Goal: Information Seeking & Learning: Learn about a topic

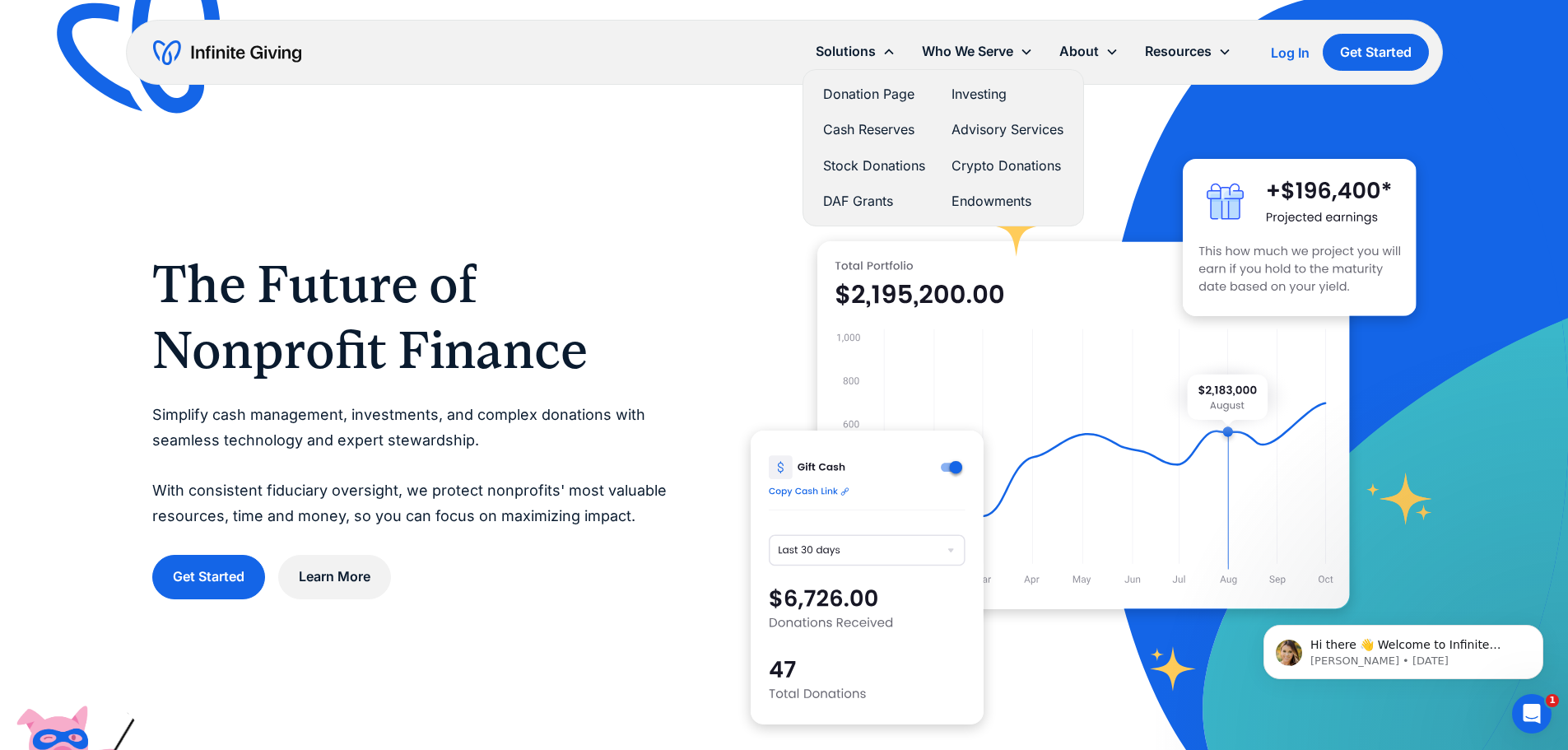
click at [868, 201] on link "DAF Grants" at bounding box center [874, 201] width 102 height 22
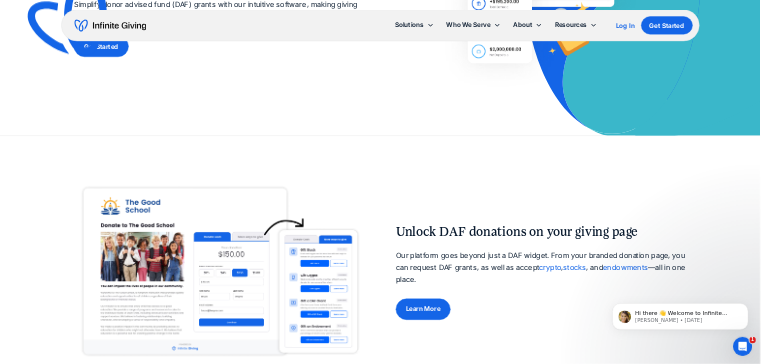
scroll to position [599, 0]
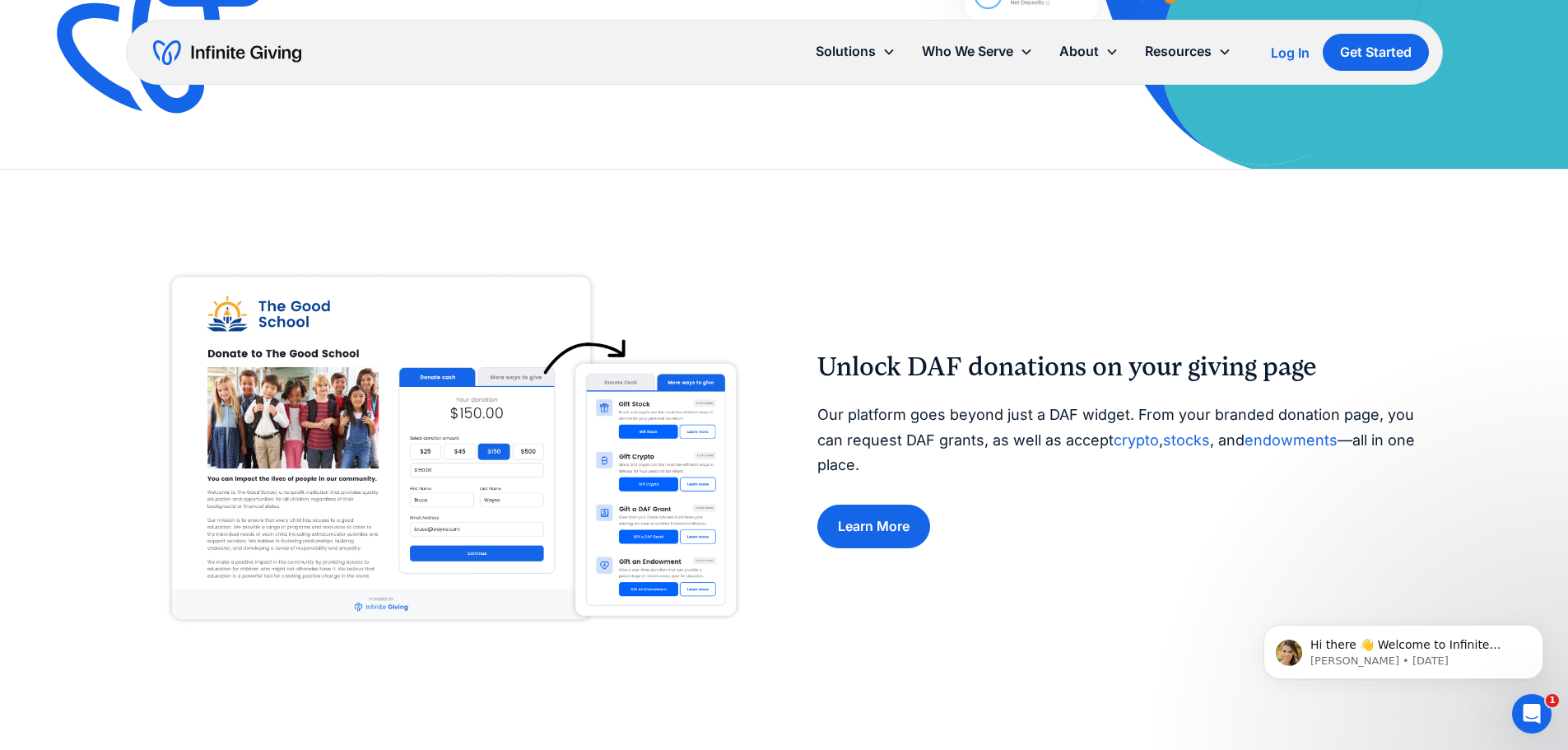
click at [559, 204] on div "Unlock DAF donations on your giving page Our platform goes beyond just a DAF wi…" at bounding box center [784, 404] width 1264 height 468
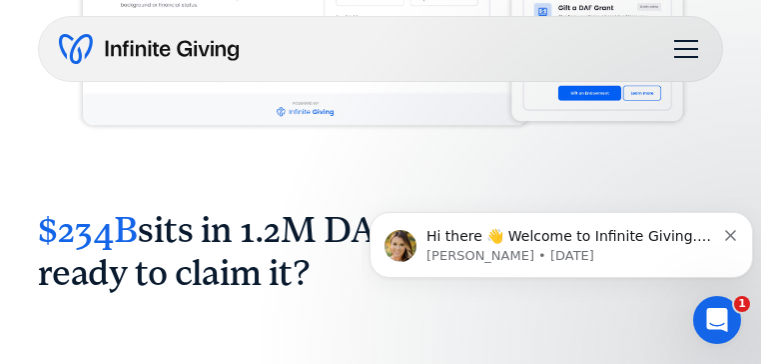
scroll to position [1278, 0]
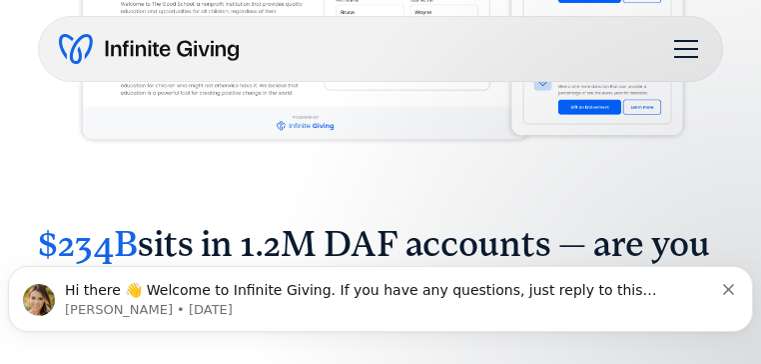
drag, startPoint x: 373, startPoint y: 290, endPoint x: 747, endPoint y: 236, distance: 378.4
click at [747, 244] on html "Hi there 👋 Welcome to Infinite Giving. If you have any questions, just reply to…" at bounding box center [380, 303] width 761 height 119
click at [734, 289] on icon "Dismiss notification" at bounding box center [728, 288] width 11 height 11
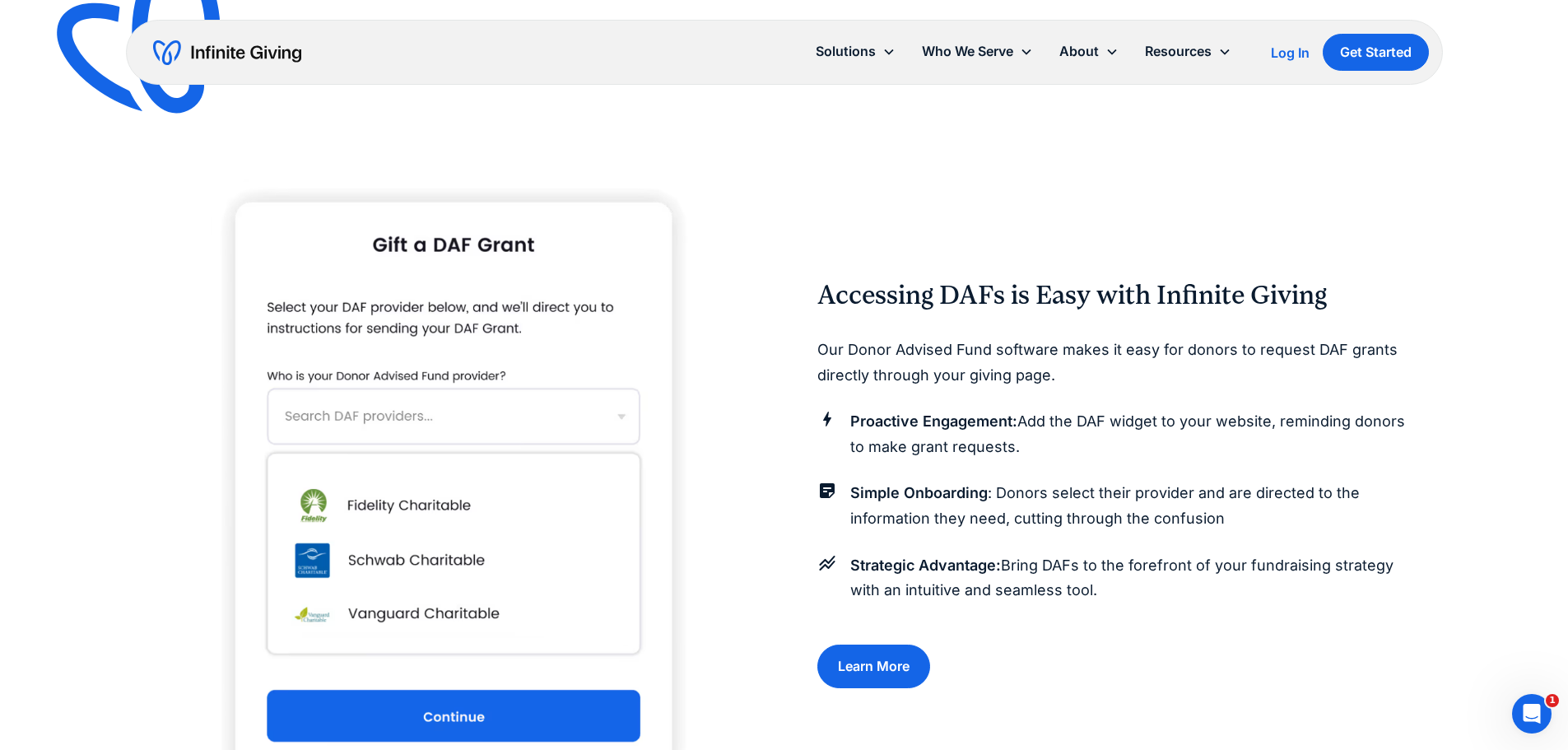
scroll to position [1614, 0]
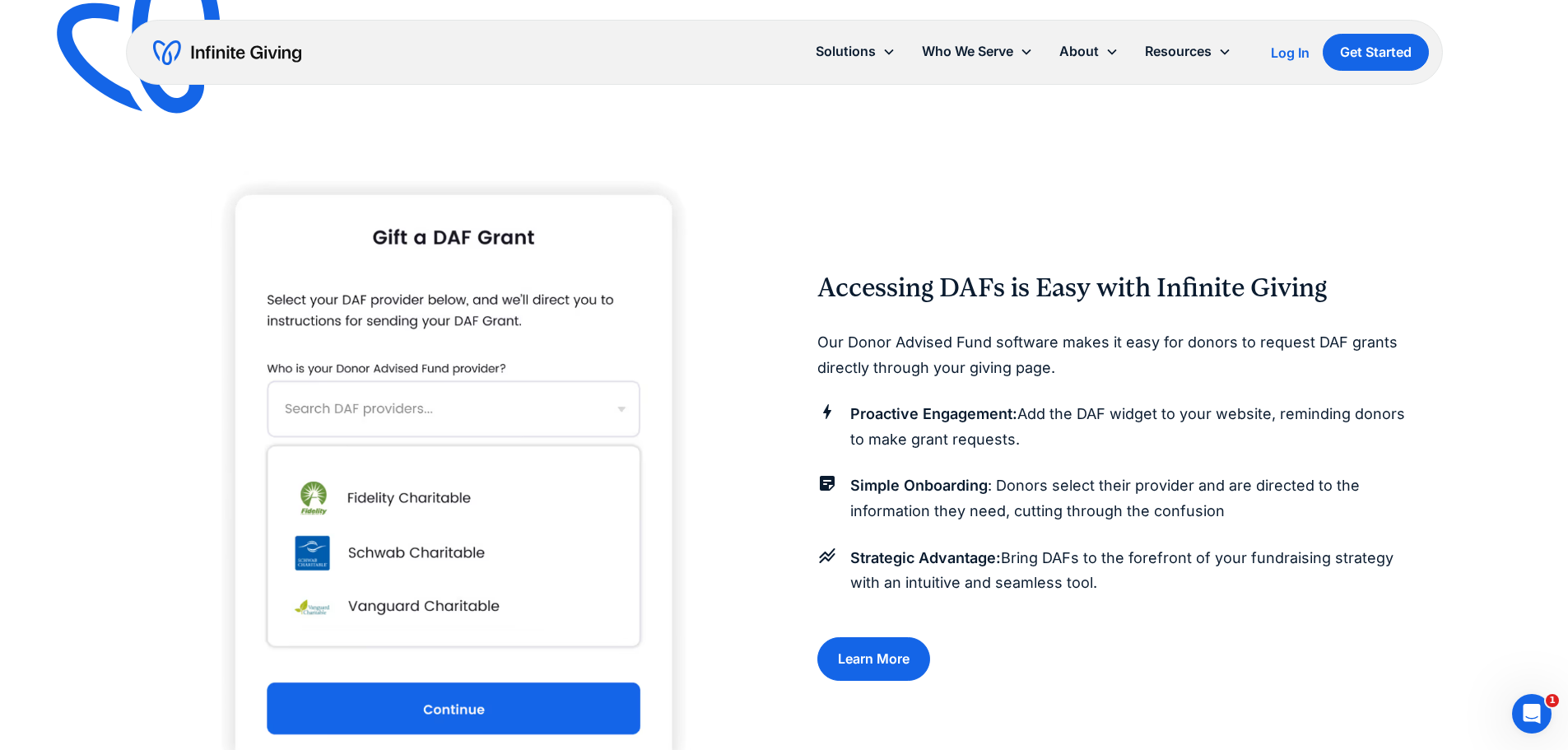
click at [1025, 348] on p "Our Donor Advised Fund software makes it easy for donors to request DAF grants …" at bounding box center [1116, 355] width 599 height 50
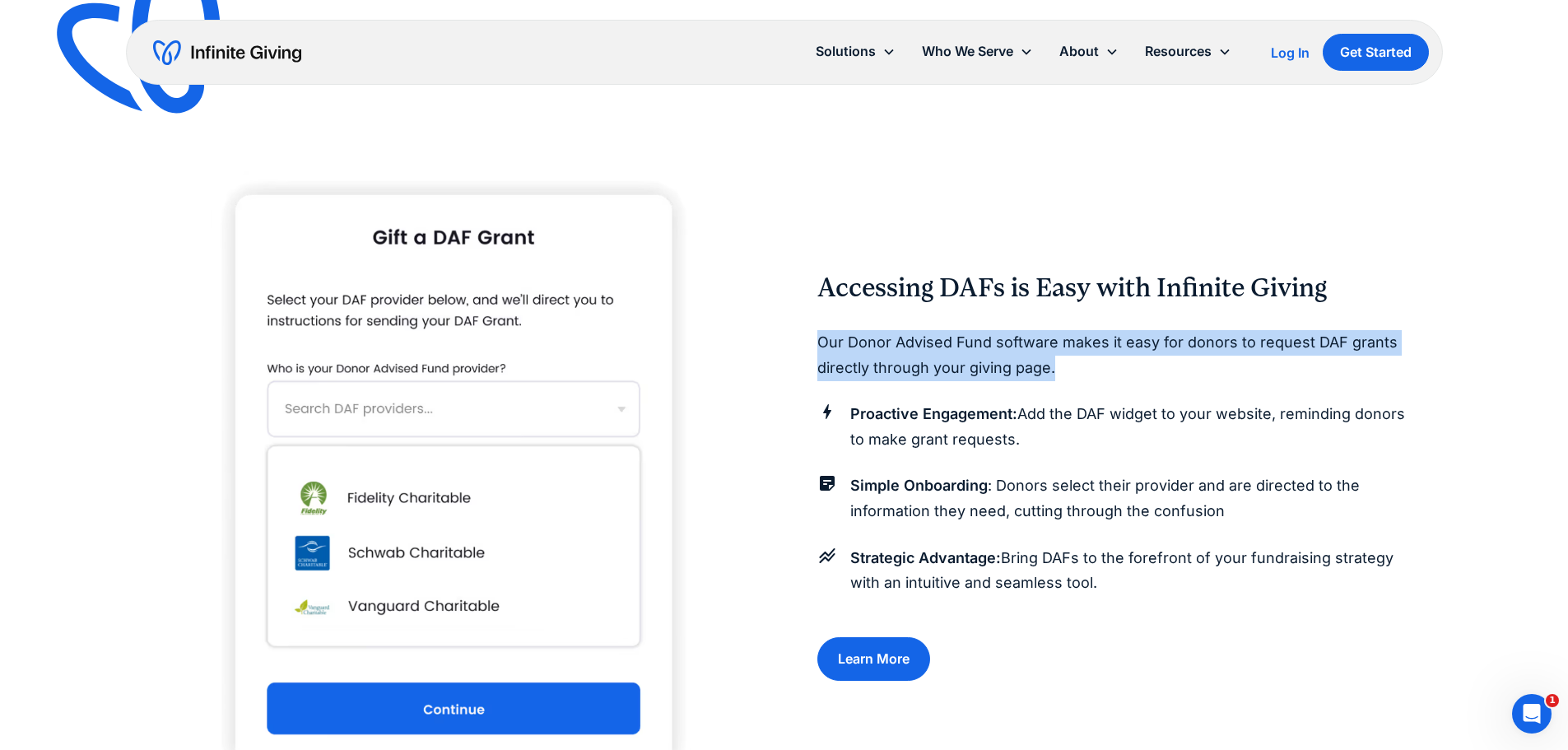
click at [1025, 348] on p "Our Donor Advised Fund software makes it easy for donors to request DAF grants …" at bounding box center [1116, 355] width 599 height 50
click at [957, 367] on p "Our Donor Advised Fund software makes it easy for donors to request DAF grants …" at bounding box center [1116, 355] width 599 height 50
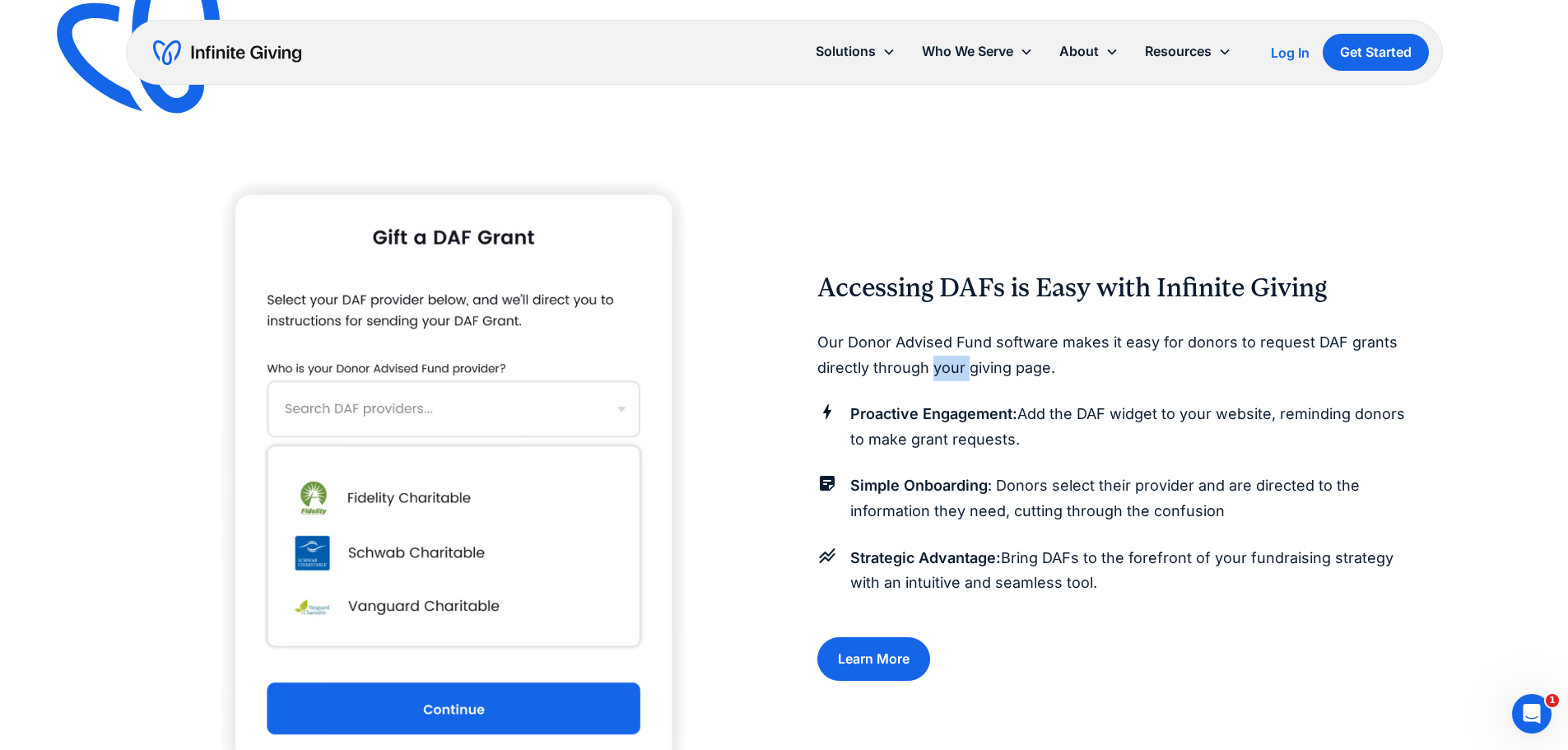
click at [957, 367] on p "Our Donor Advised Fund software makes it easy for donors to request DAF grants …" at bounding box center [1116, 355] width 599 height 50
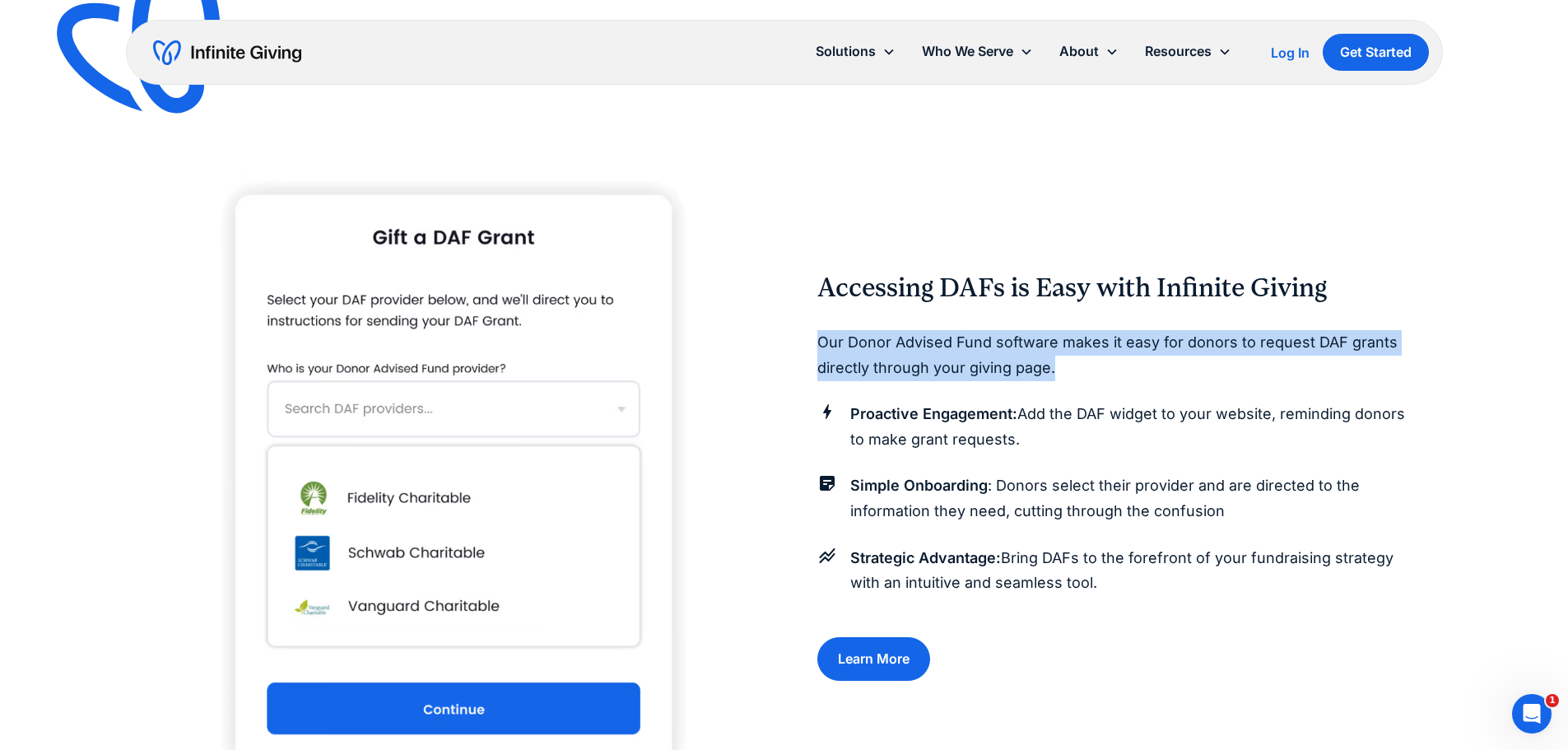
click at [957, 367] on p "Our Donor Advised Fund software makes it easy for donors to request DAF grants …" at bounding box center [1116, 355] width 599 height 50
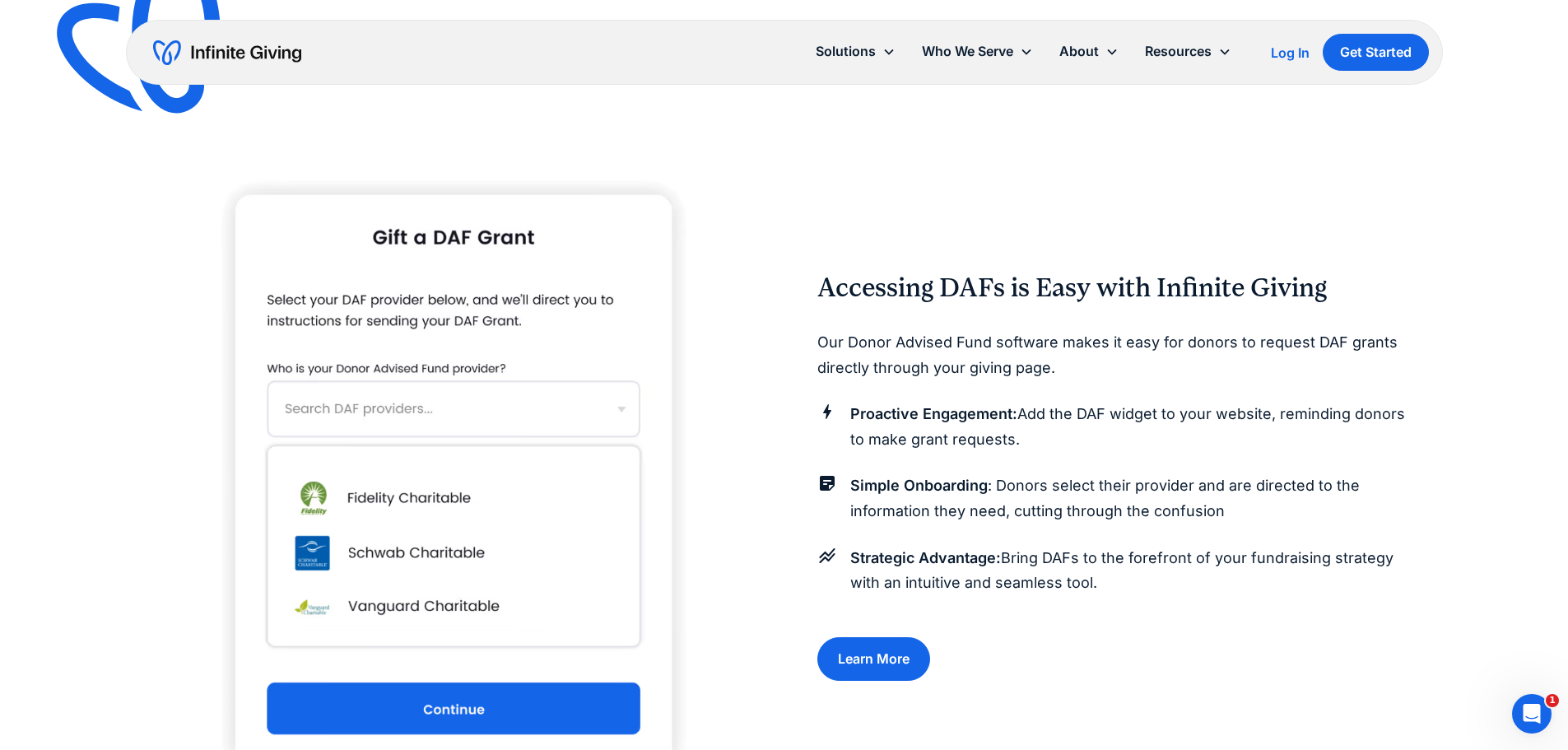
click at [949, 412] on strong "Proactive Engagement:" at bounding box center [934, 413] width 167 height 17
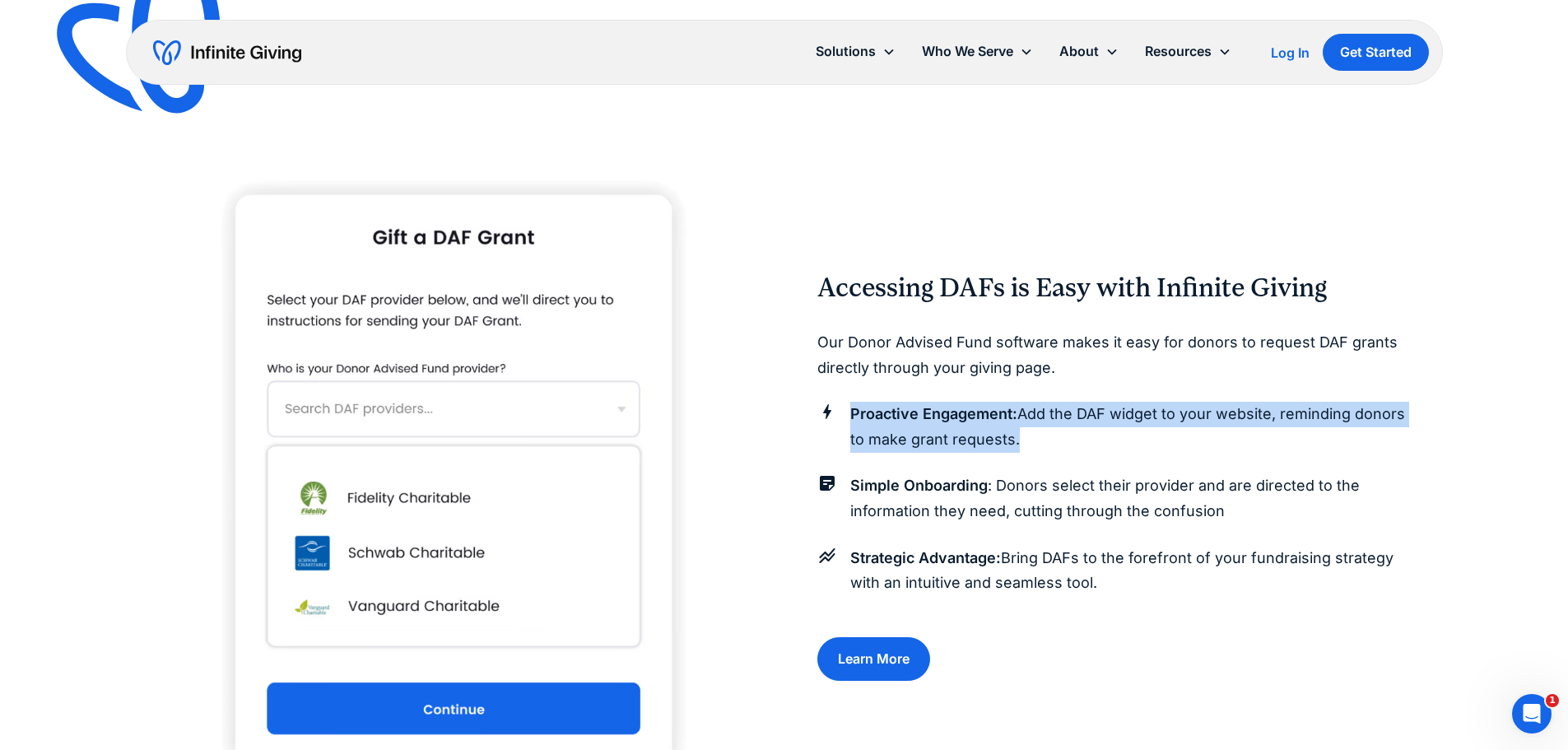
click at [949, 412] on strong "Proactive Engagement:" at bounding box center [934, 413] width 167 height 17
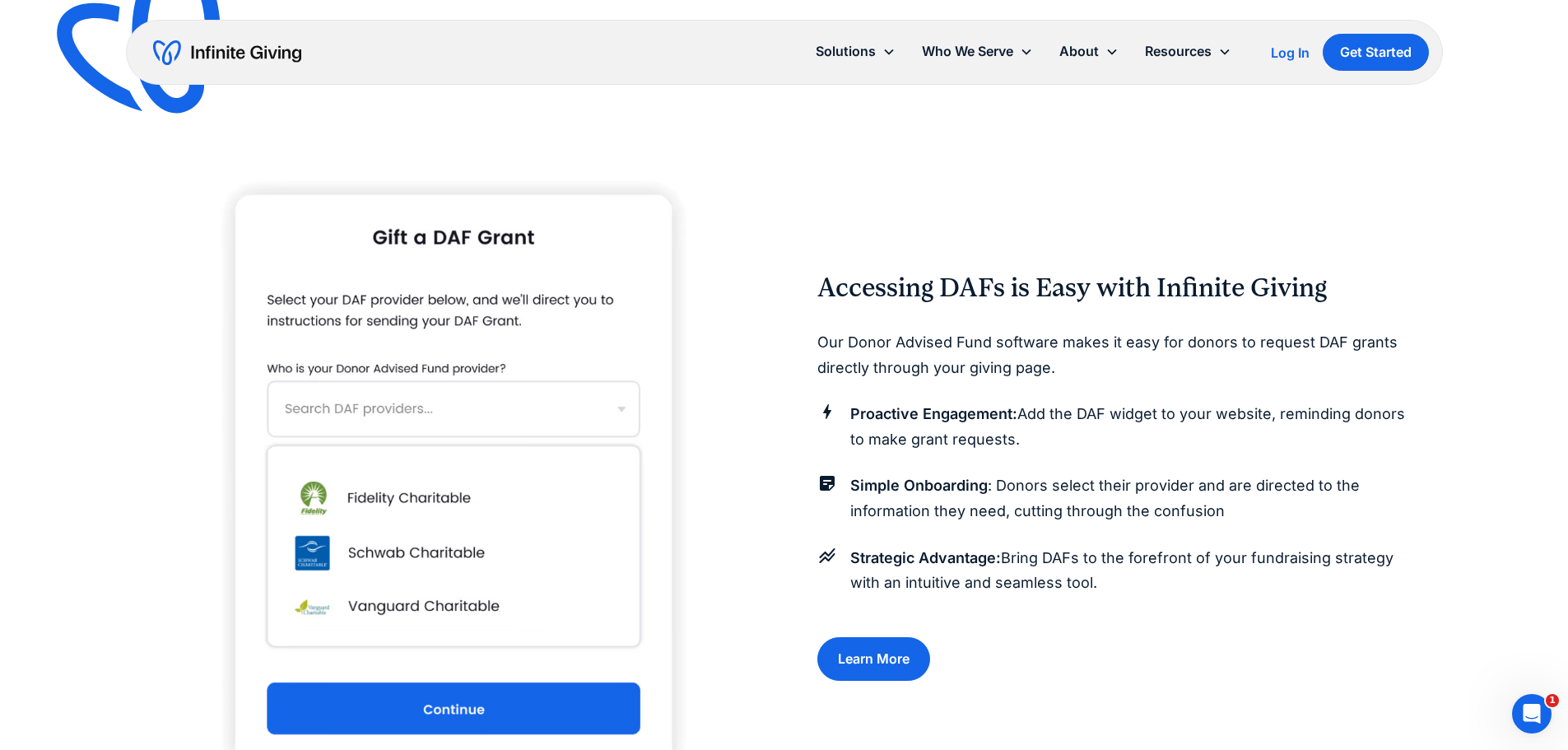
click at [951, 487] on strong "Simple Onboarding" at bounding box center [919, 485] width 138 height 17
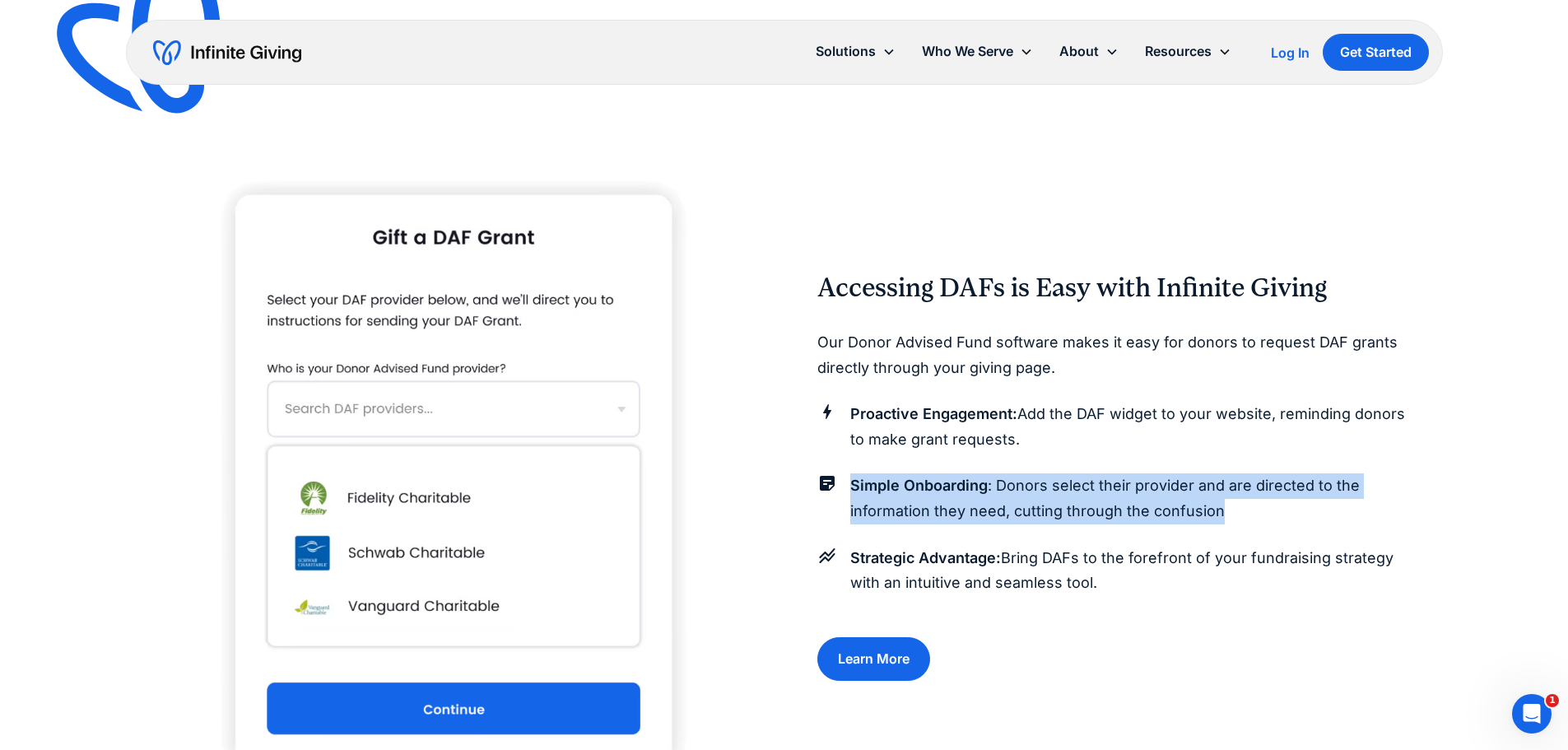
click at [951, 487] on strong "Simple Onboarding" at bounding box center [919, 485] width 138 height 17
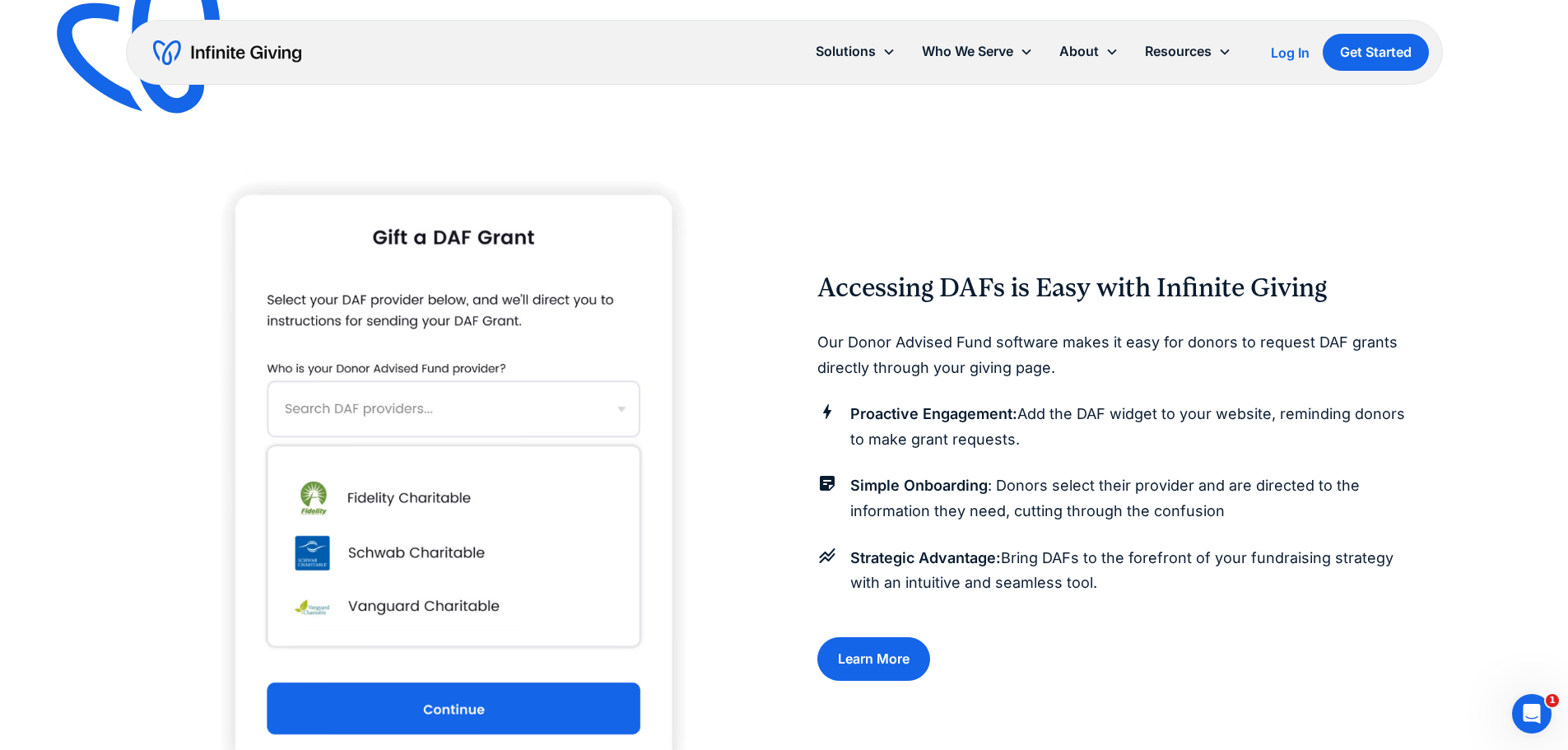
click at [939, 563] on strong "Strategic Advantage:" at bounding box center [925, 557] width 151 height 17
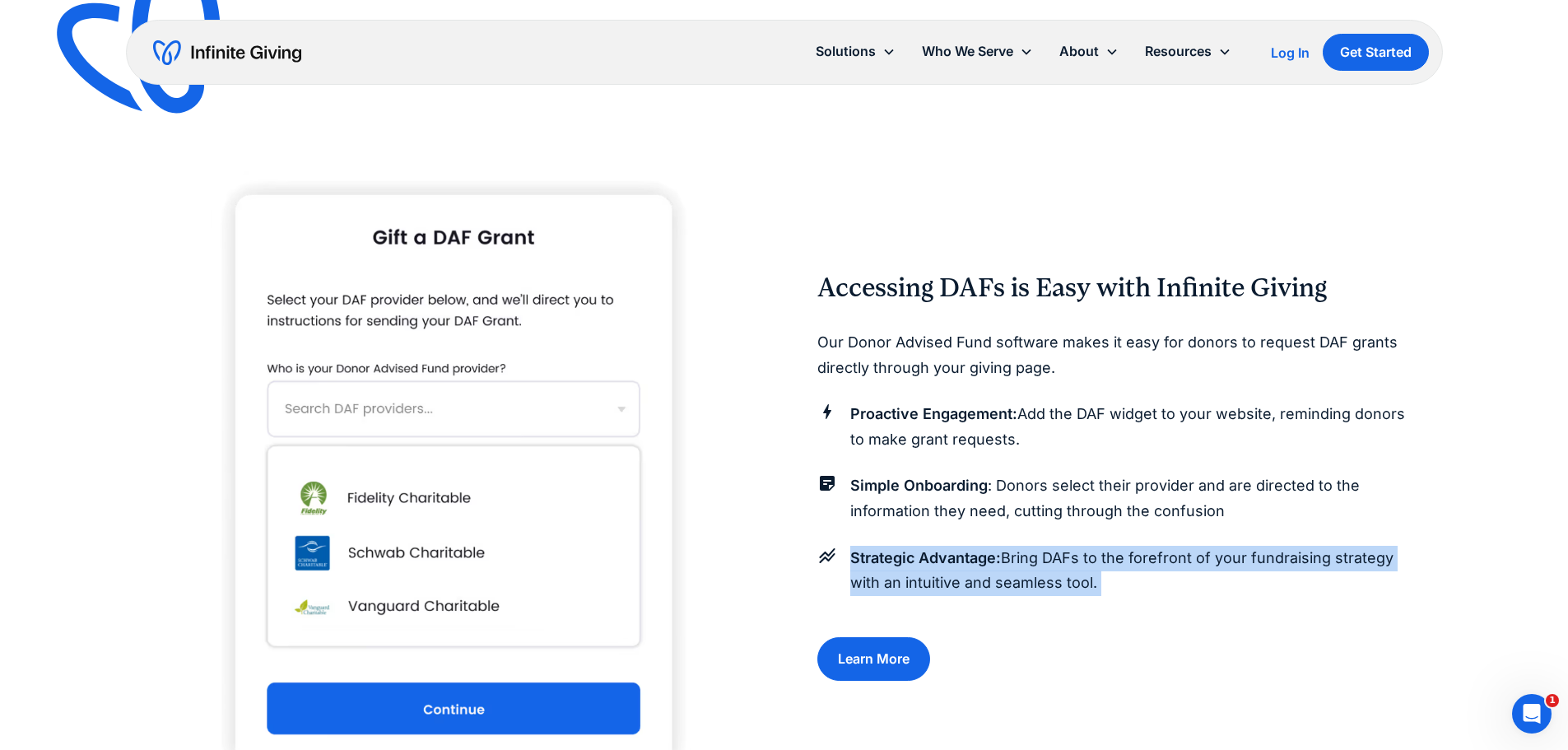
click at [939, 563] on strong "Strategic Advantage:" at bounding box center [925, 557] width 151 height 17
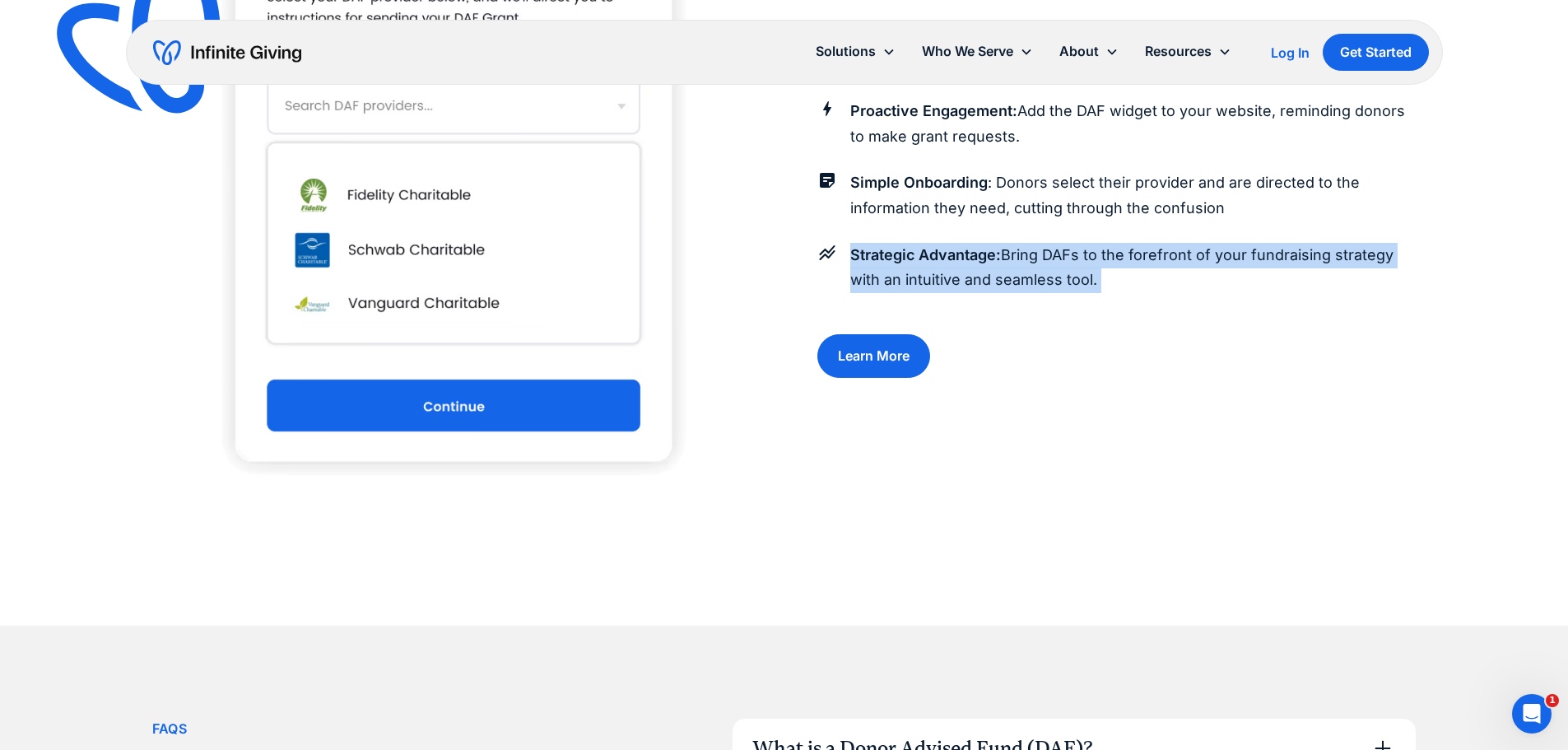
scroll to position [1943, 0]
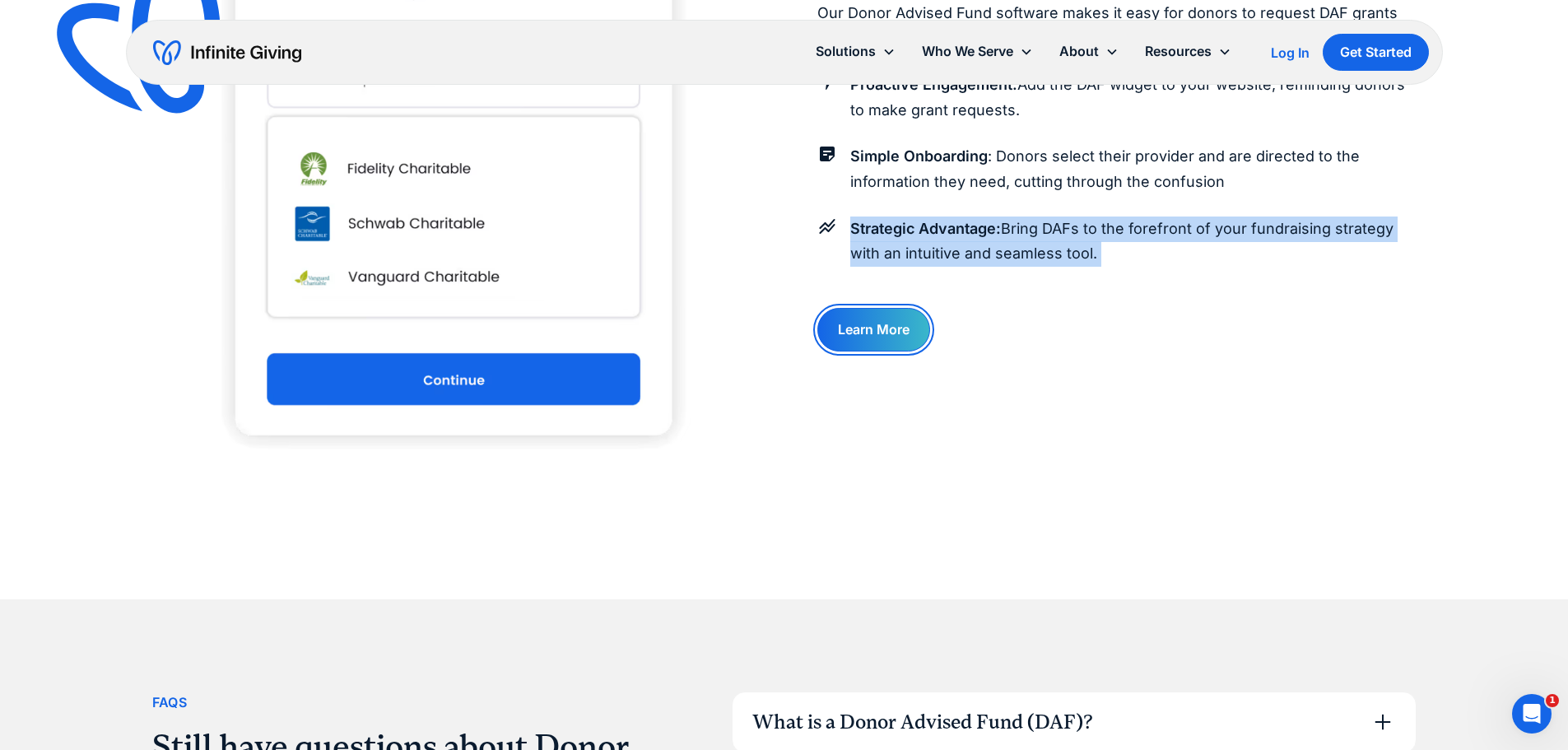
click at [874, 335] on link "Learn More" at bounding box center [873, 330] width 113 height 44
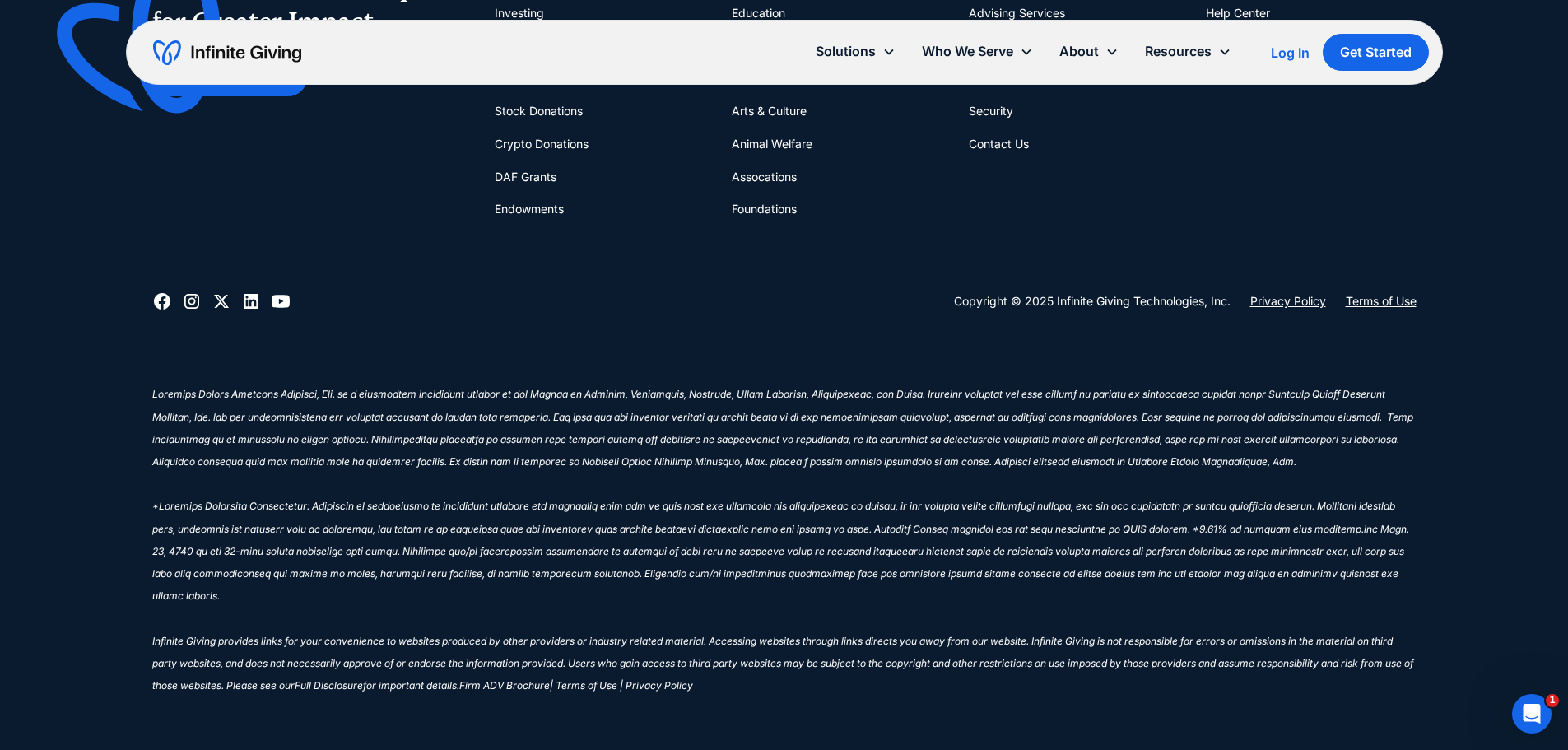
scroll to position [3885, 0]
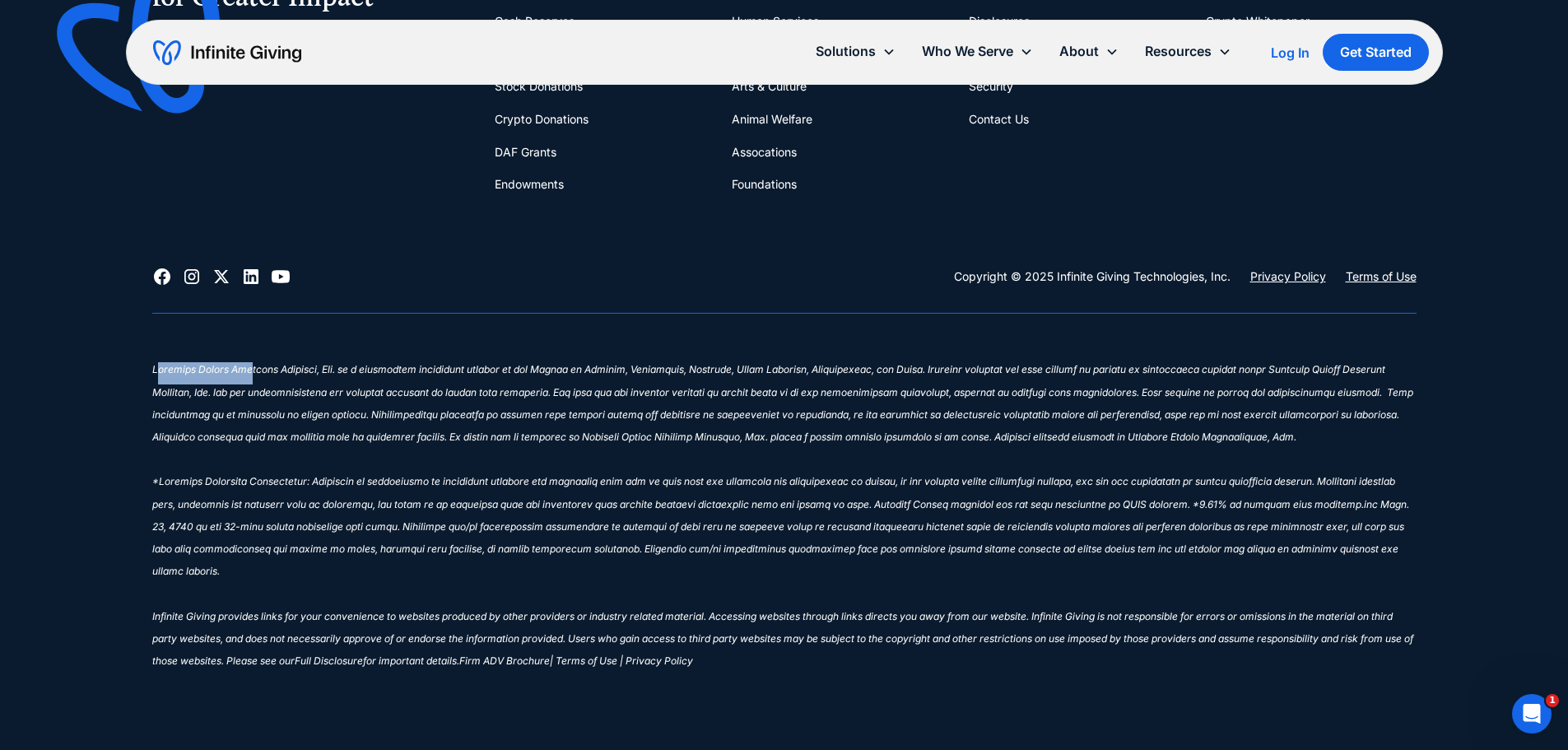
drag, startPoint x: 154, startPoint y: 364, endPoint x: 236, endPoint y: 377, distance: 83.0
click at [236, 377] on em "‍ Infinite Giving provides links for your convenience to websites produced by o…" at bounding box center [783, 518] width 1261 height 307
click at [302, 373] on sup "‍ Infinite Giving provides links for your convenience to websites produced by o…" at bounding box center [783, 514] width 1261 height 303
drag, startPoint x: 152, startPoint y: 364, endPoint x: 460, endPoint y: 368, distance: 308.0
click at [326, 363] on sup "‍ Infinite Giving provides links for your convenience to websites produced by o…" at bounding box center [783, 514] width 1261 height 303
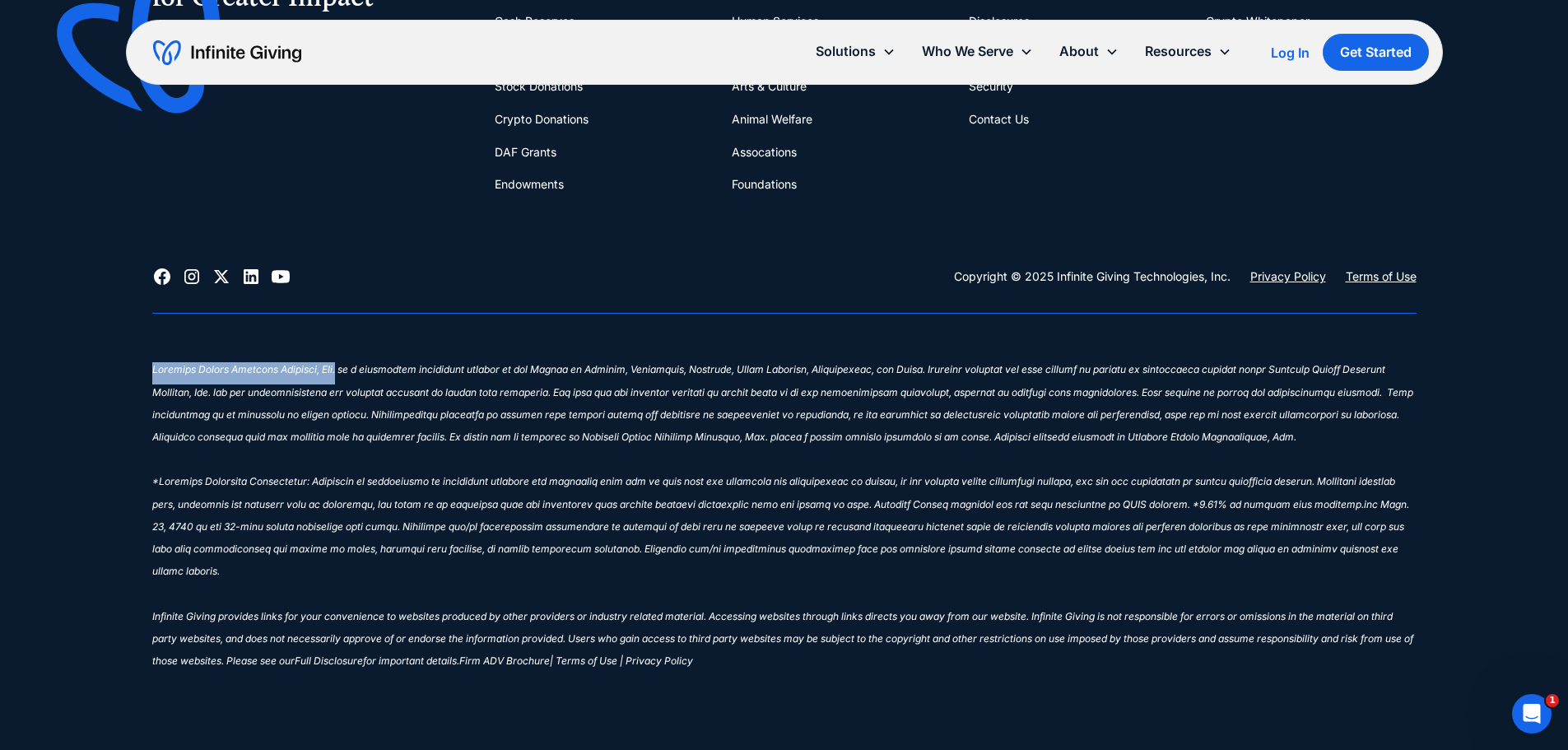
copy sup "Infinite Giving Advisory Services, Inc."
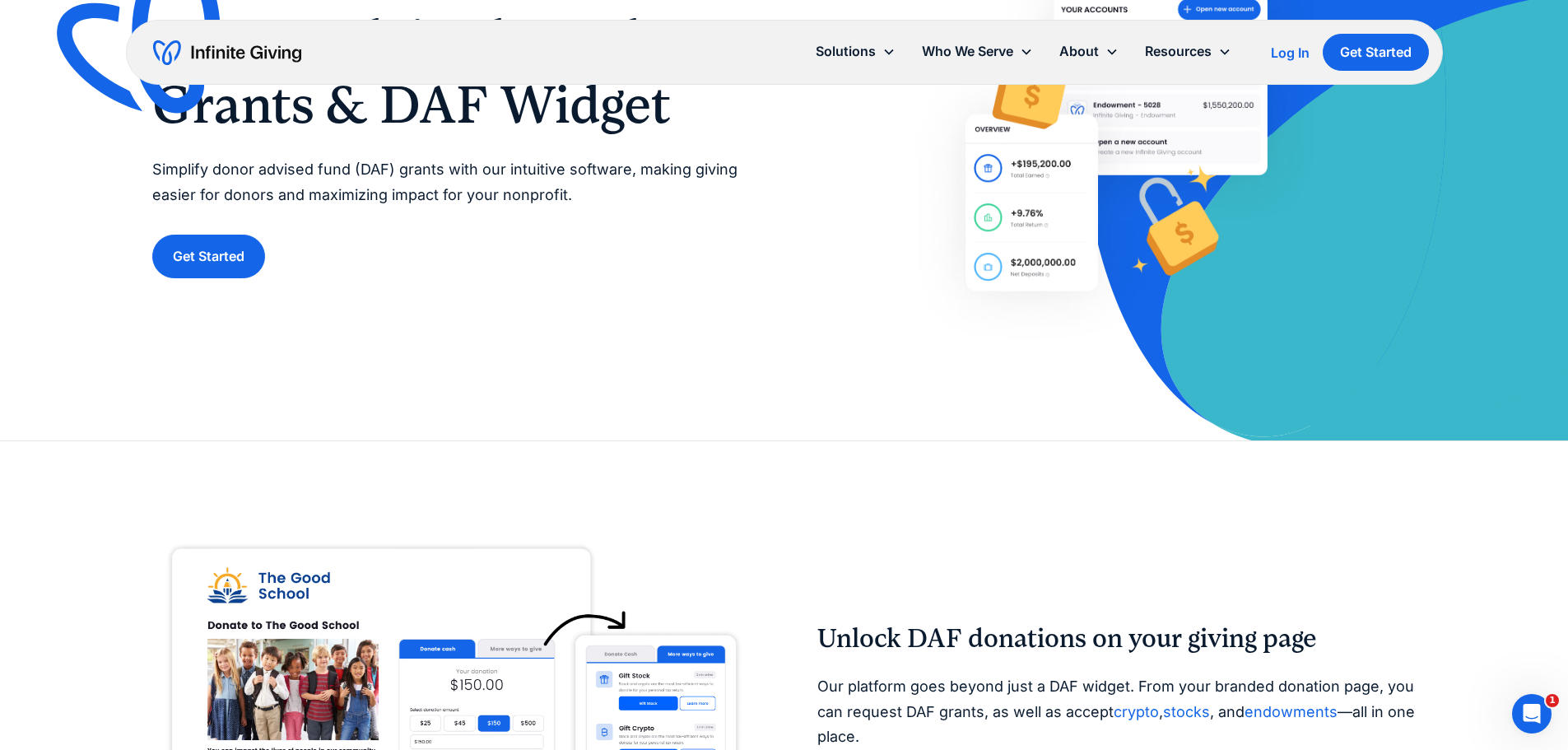
scroll to position [0, 0]
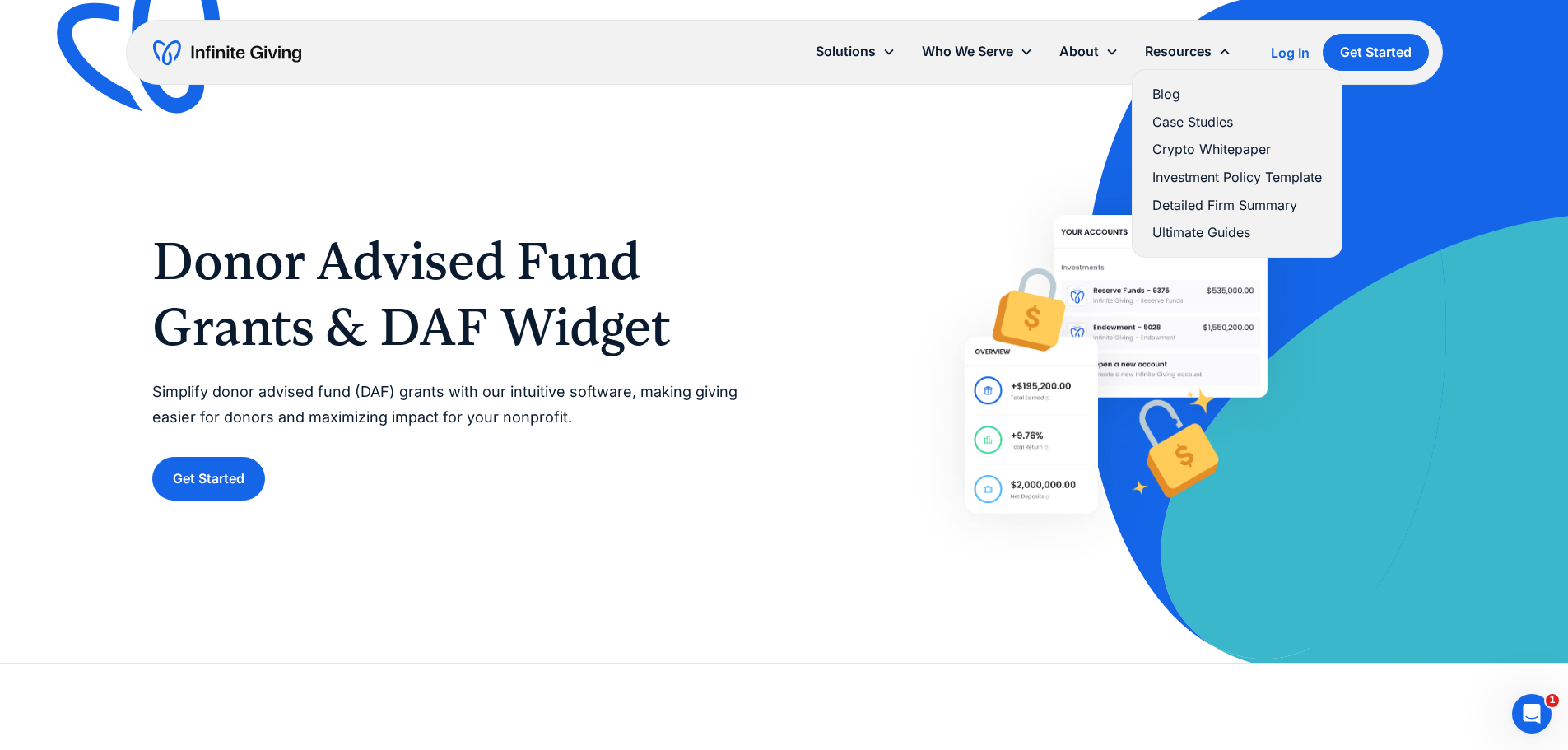
click at [1180, 229] on link "Ultimate Guides" at bounding box center [1237, 232] width 170 height 22
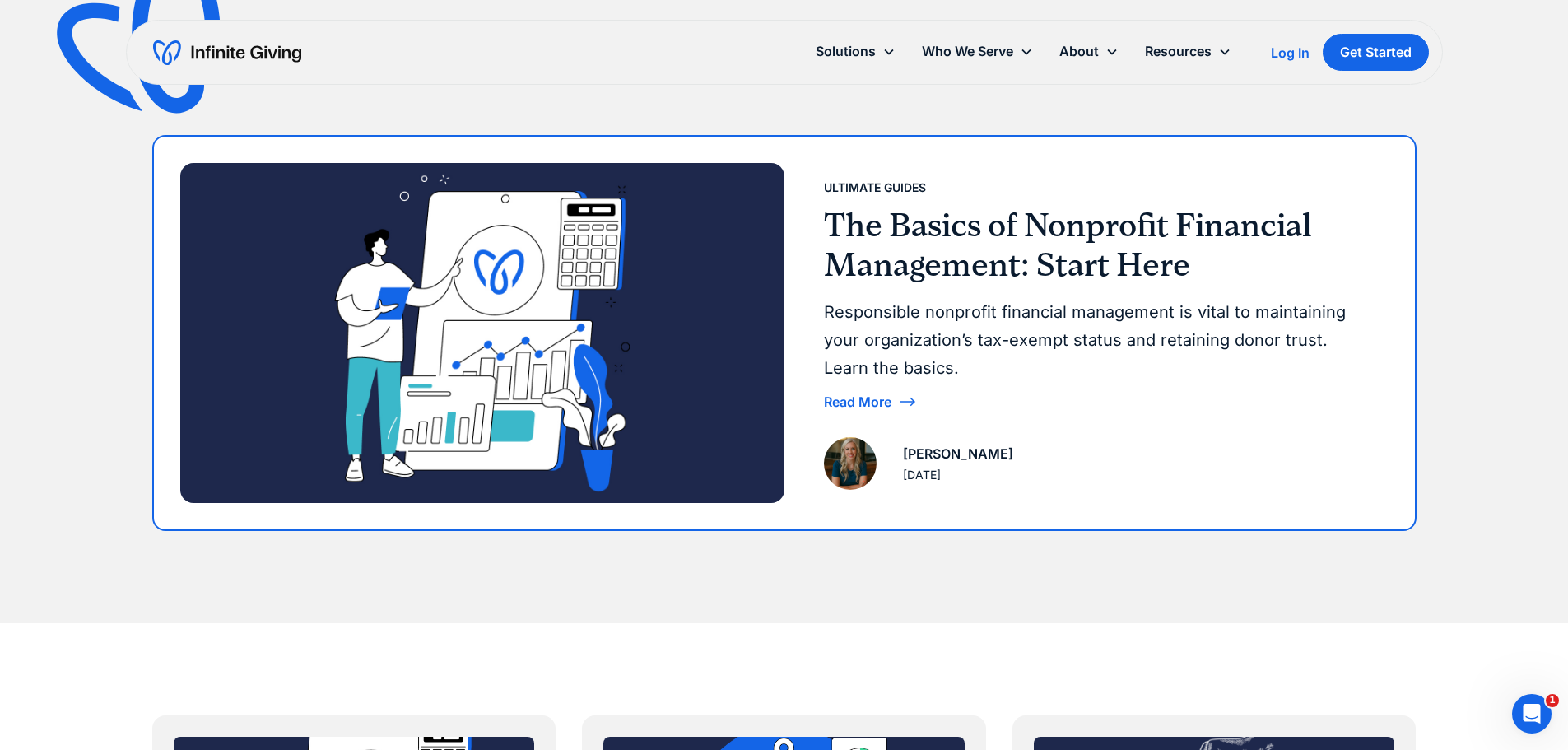
click at [859, 397] on div "Read More" at bounding box center [858, 401] width 68 height 13
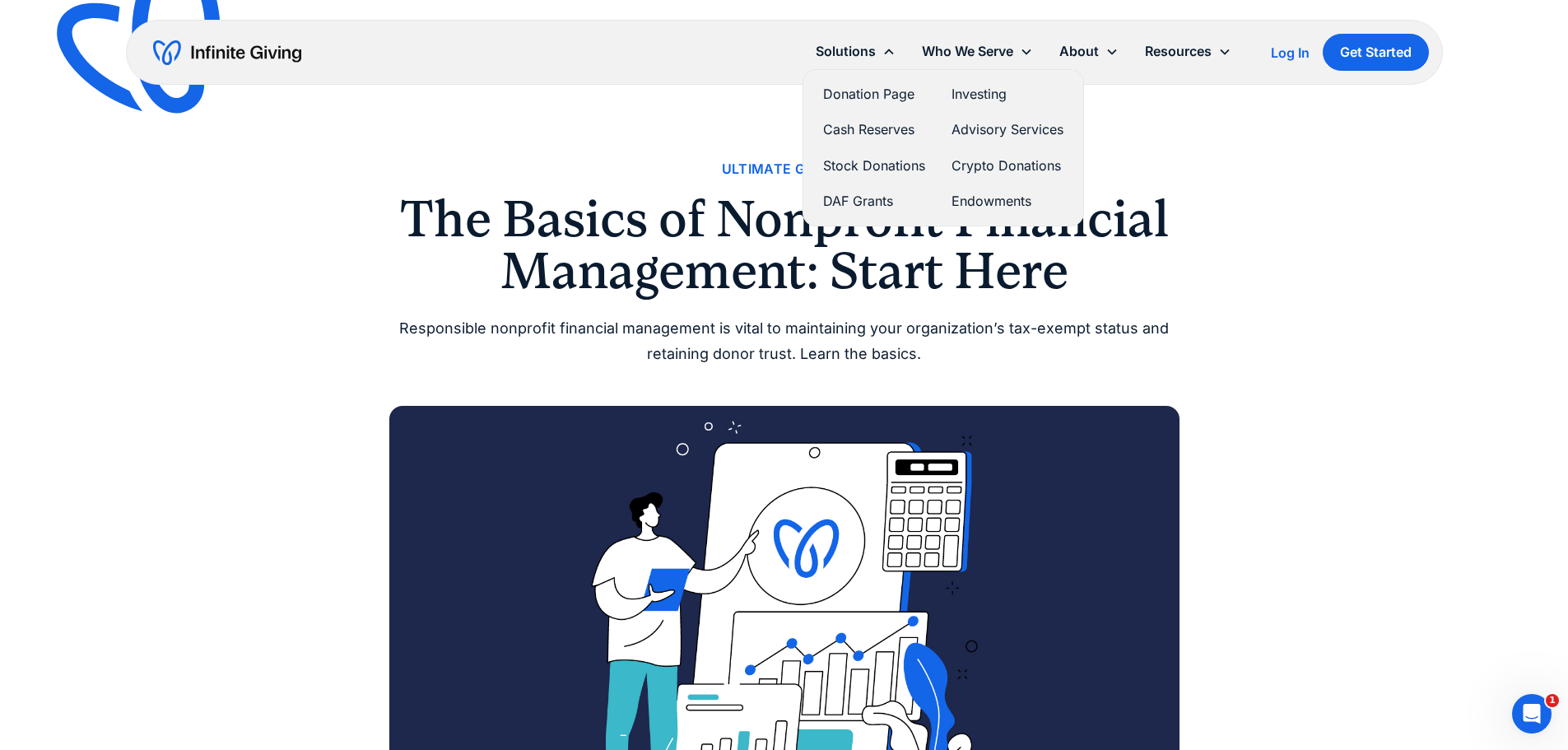
click at [878, 92] on link "Donation Page" at bounding box center [874, 94] width 102 height 22
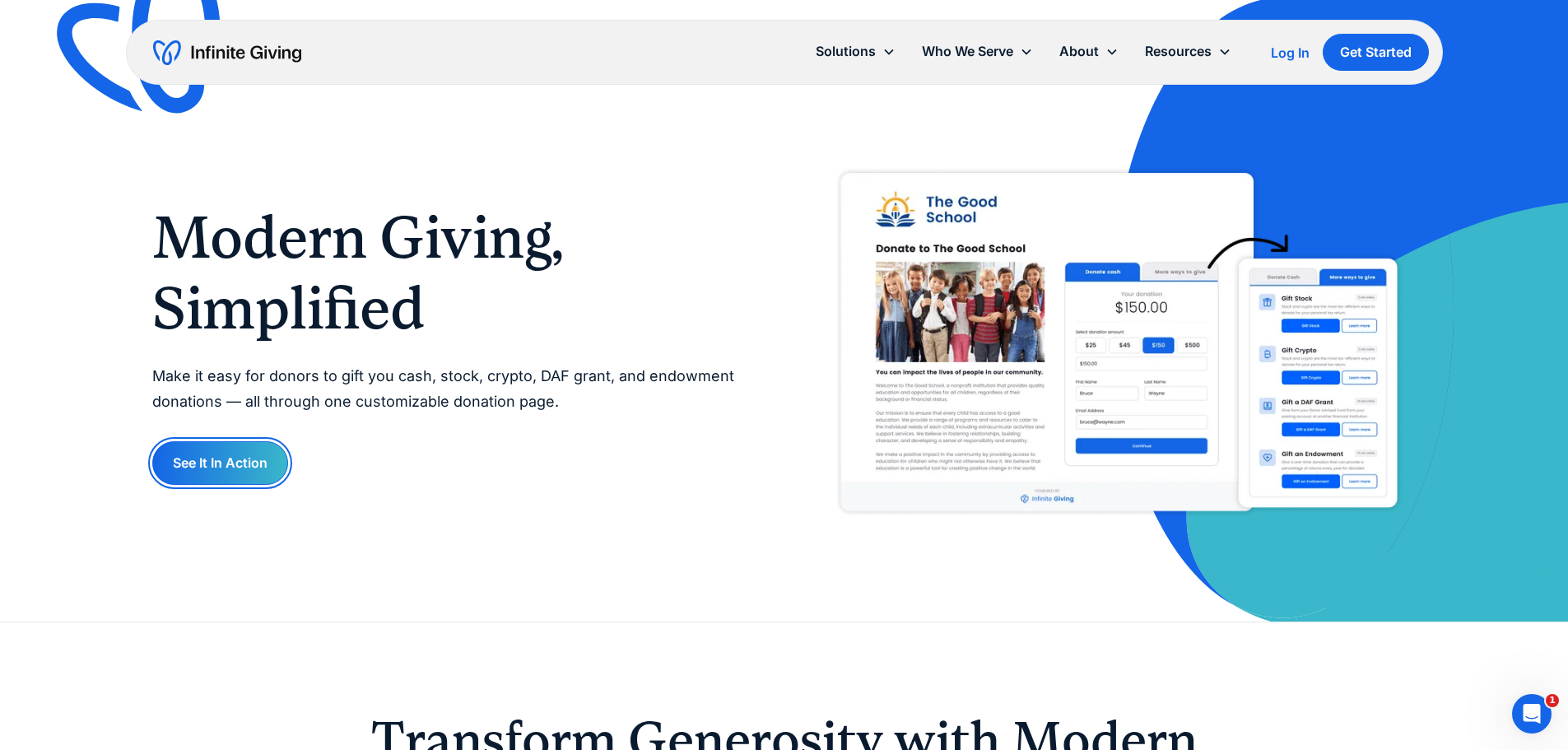
click at [238, 463] on link "See It In Action" at bounding box center [220, 462] width 136 height 44
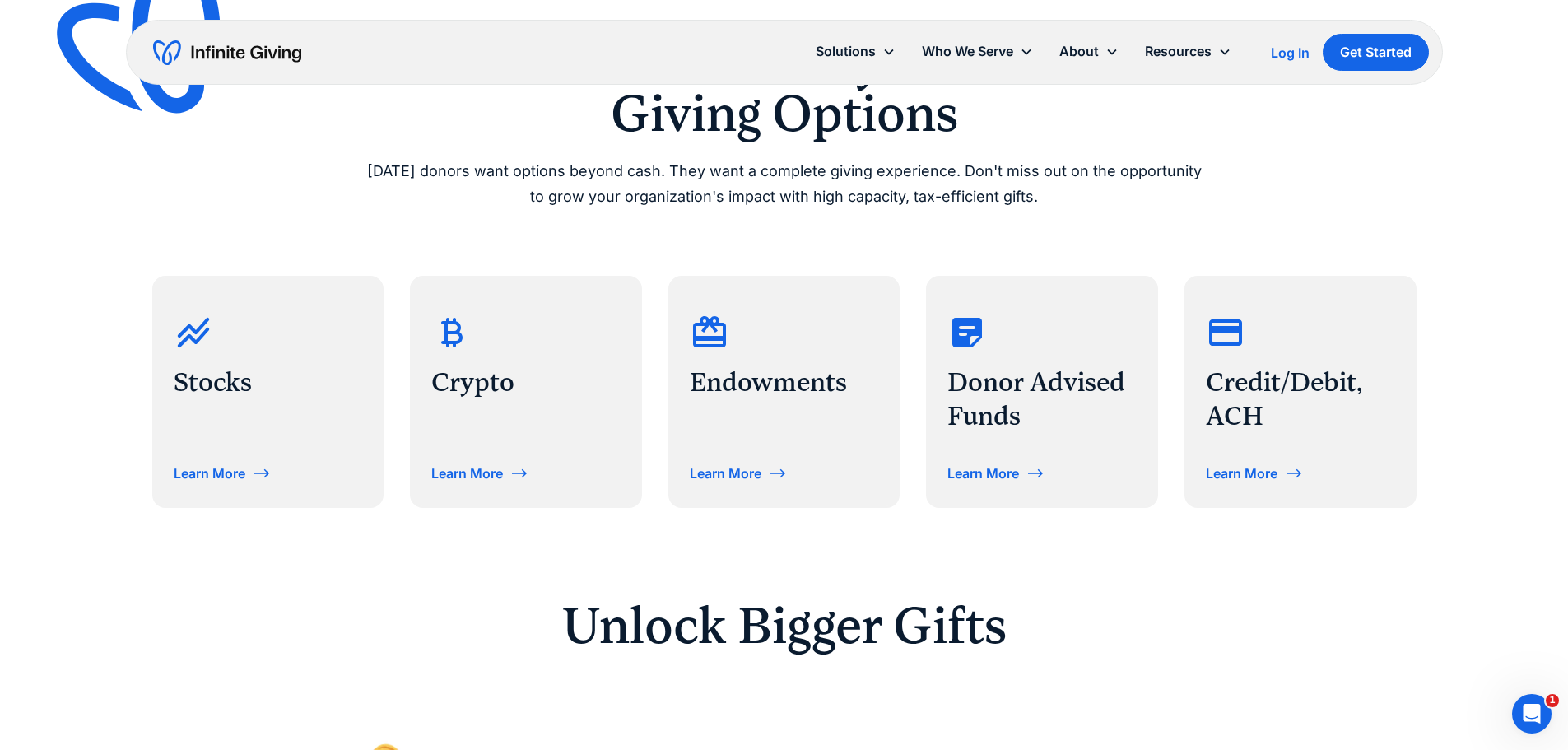
scroll to position [741, 0]
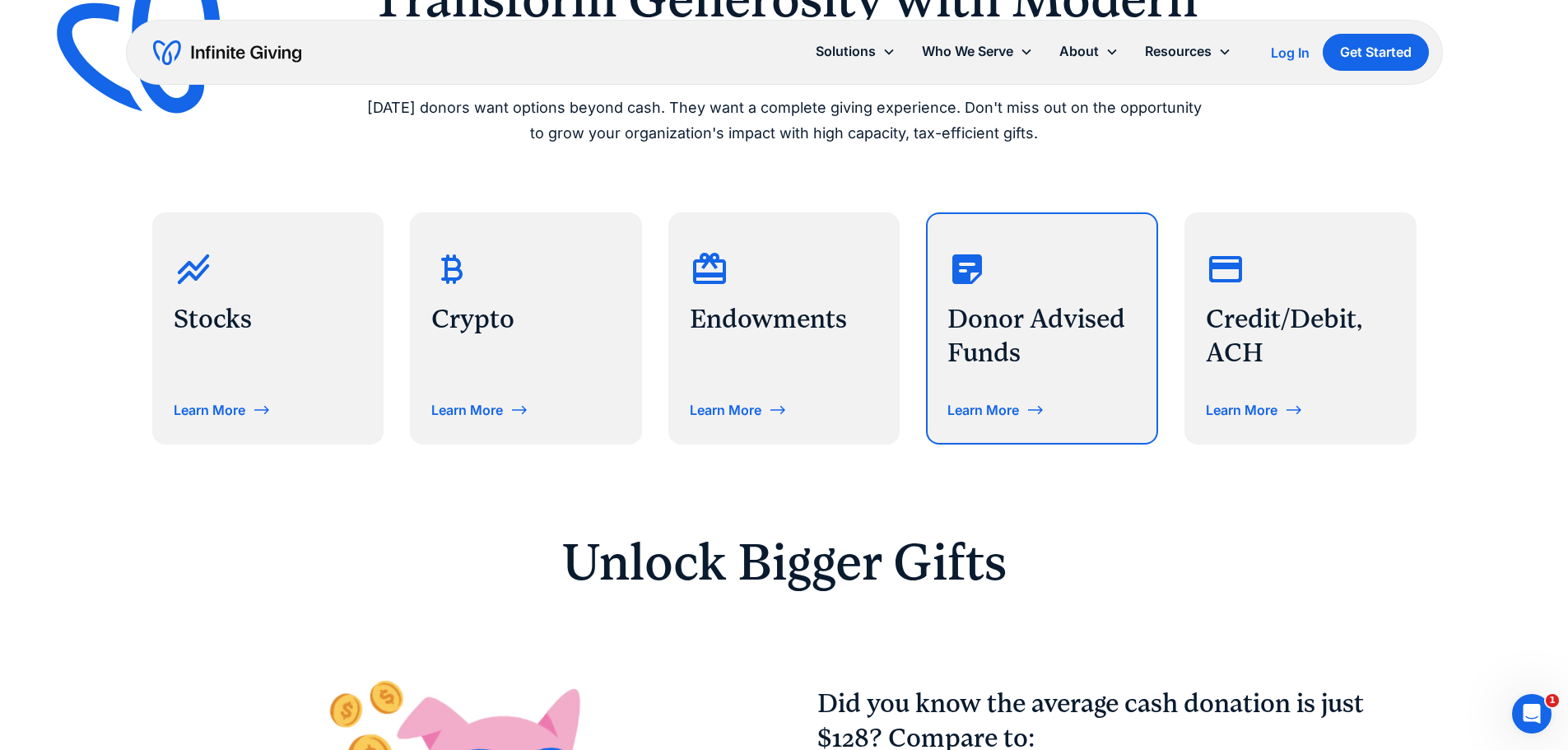
click at [985, 326] on h3 "Donor Advised Funds" at bounding box center [1042, 336] width 190 height 68
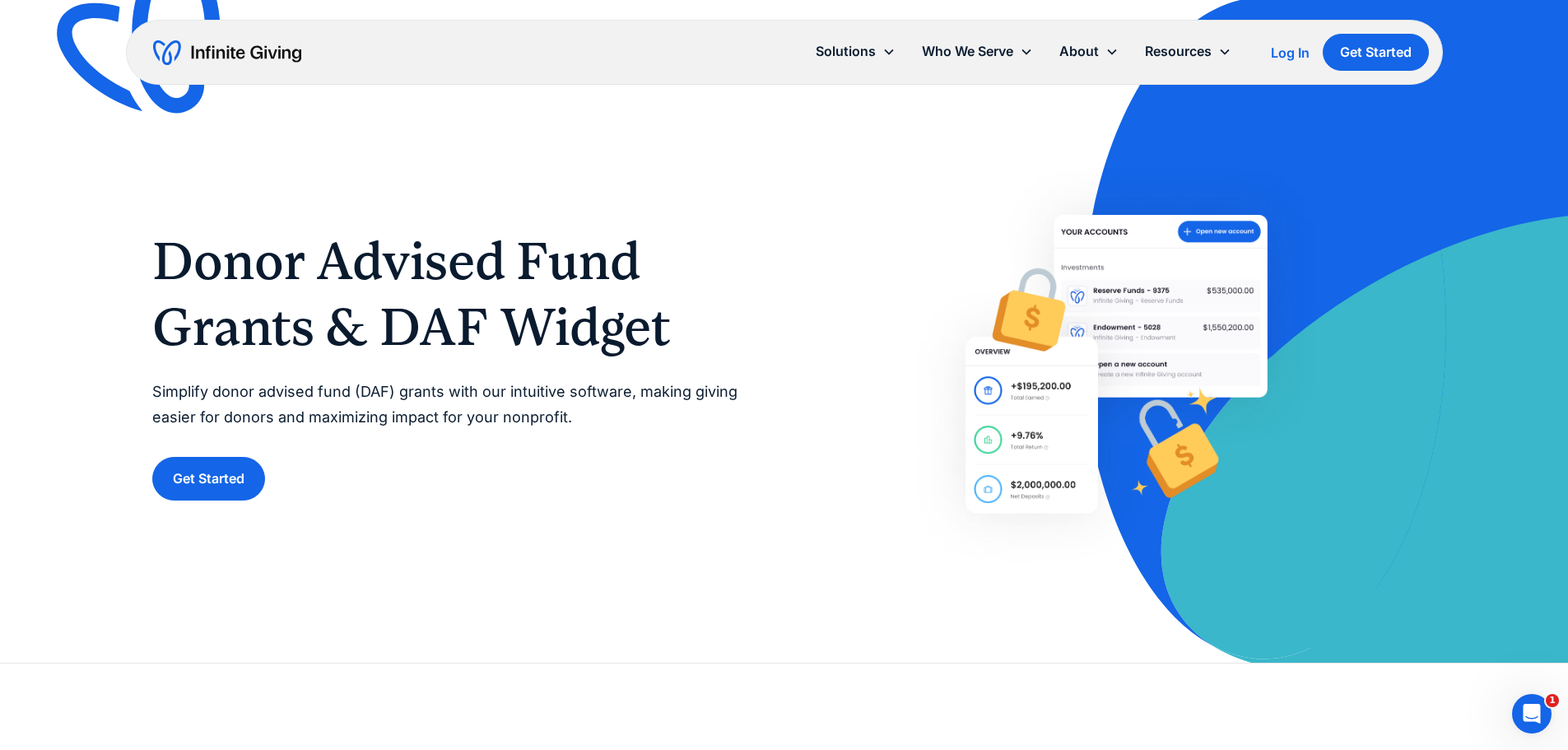
click at [269, 414] on p "Simplify donor advised fund (DAF) grants with our intuitive software, making gi…" at bounding box center [452, 404] width 599 height 50
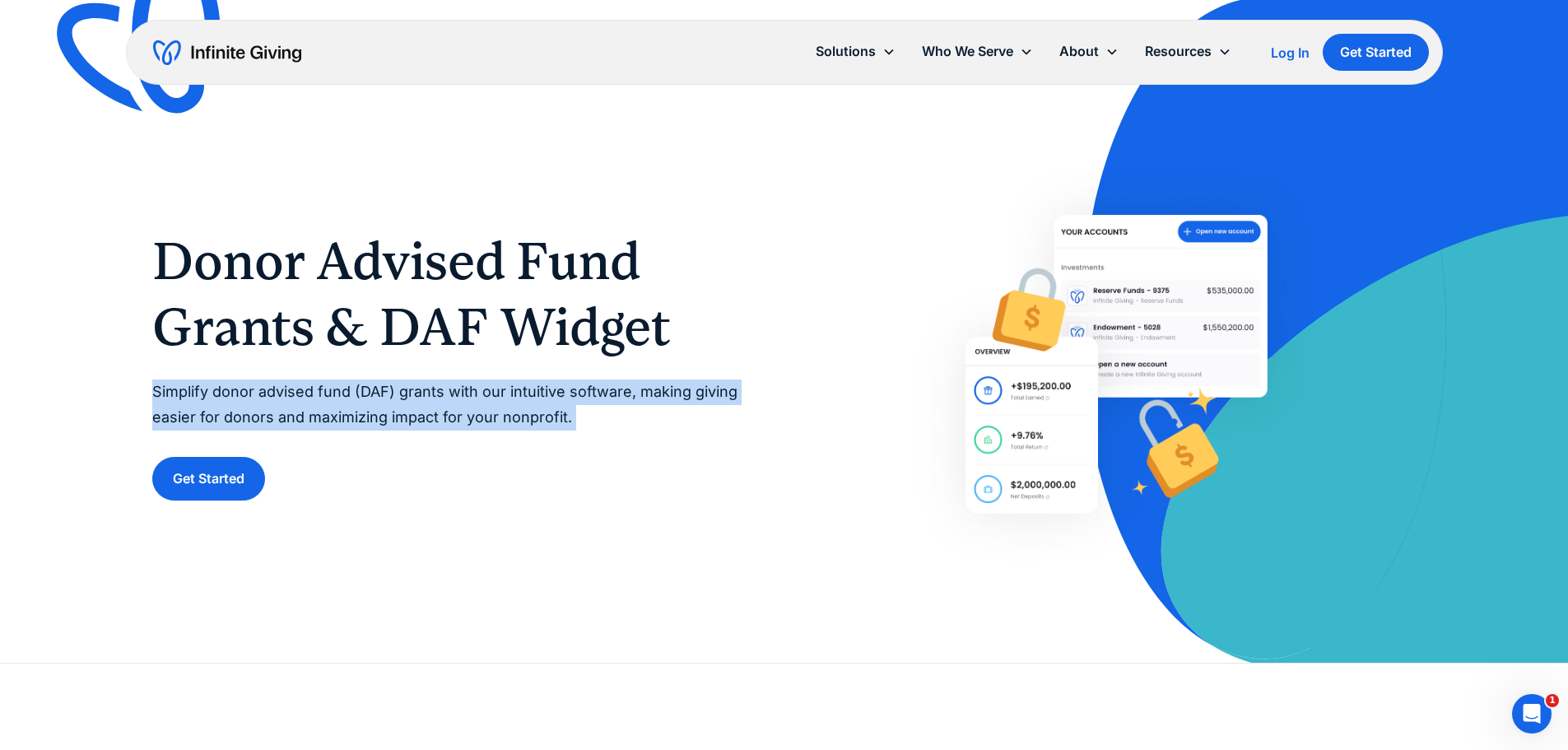
click at [269, 414] on p "Simplify donor advised fund (DAF) grants with our intuitive software, making gi…" at bounding box center [452, 404] width 599 height 50
click at [441, 426] on p "Simplify donor advised fund (DAF) grants with our intuitive software, making gi…" at bounding box center [452, 404] width 599 height 50
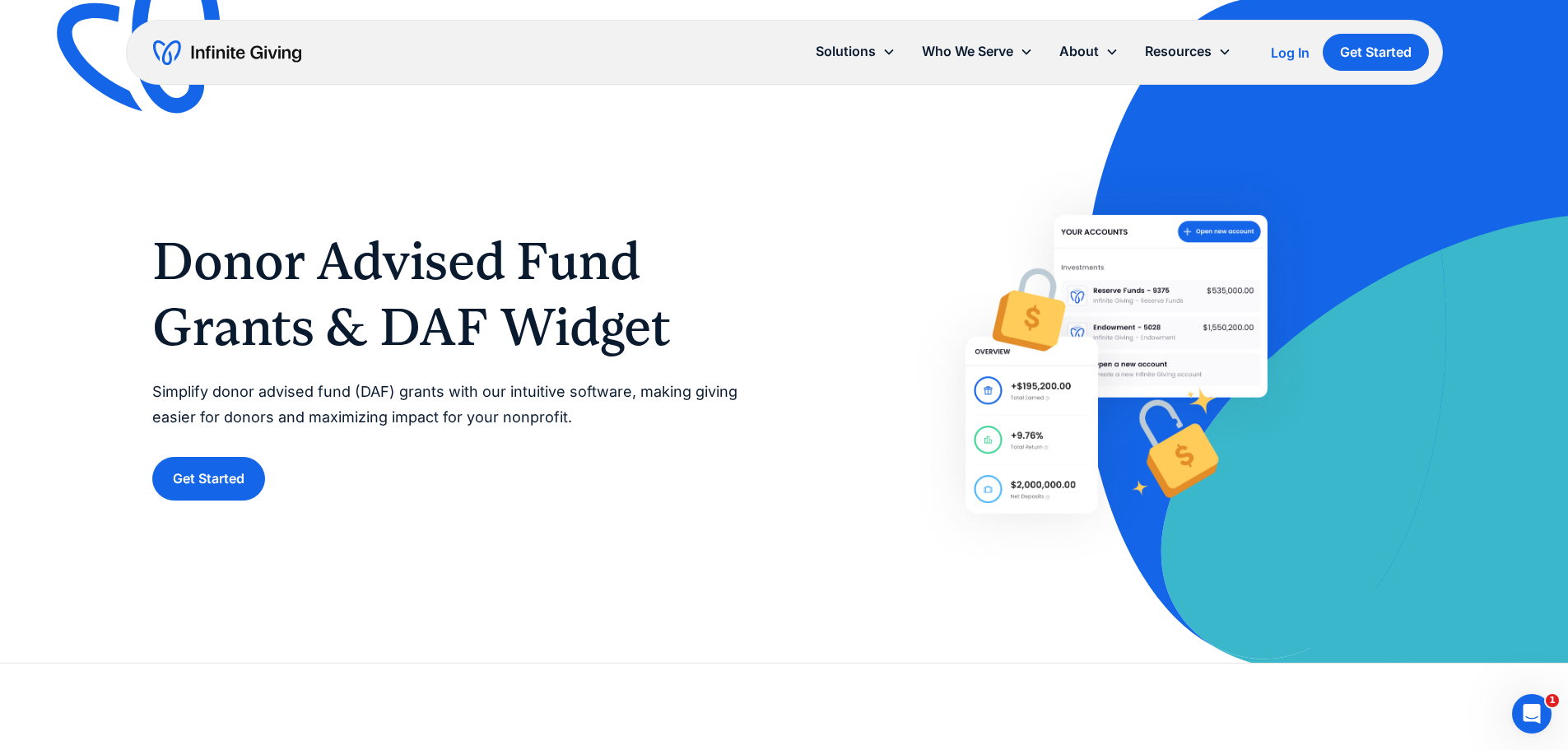
click at [475, 416] on p "Simplify donor advised fund (DAF) grants with our intuitive software, making gi…" at bounding box center [452, 404] width 599 height 50
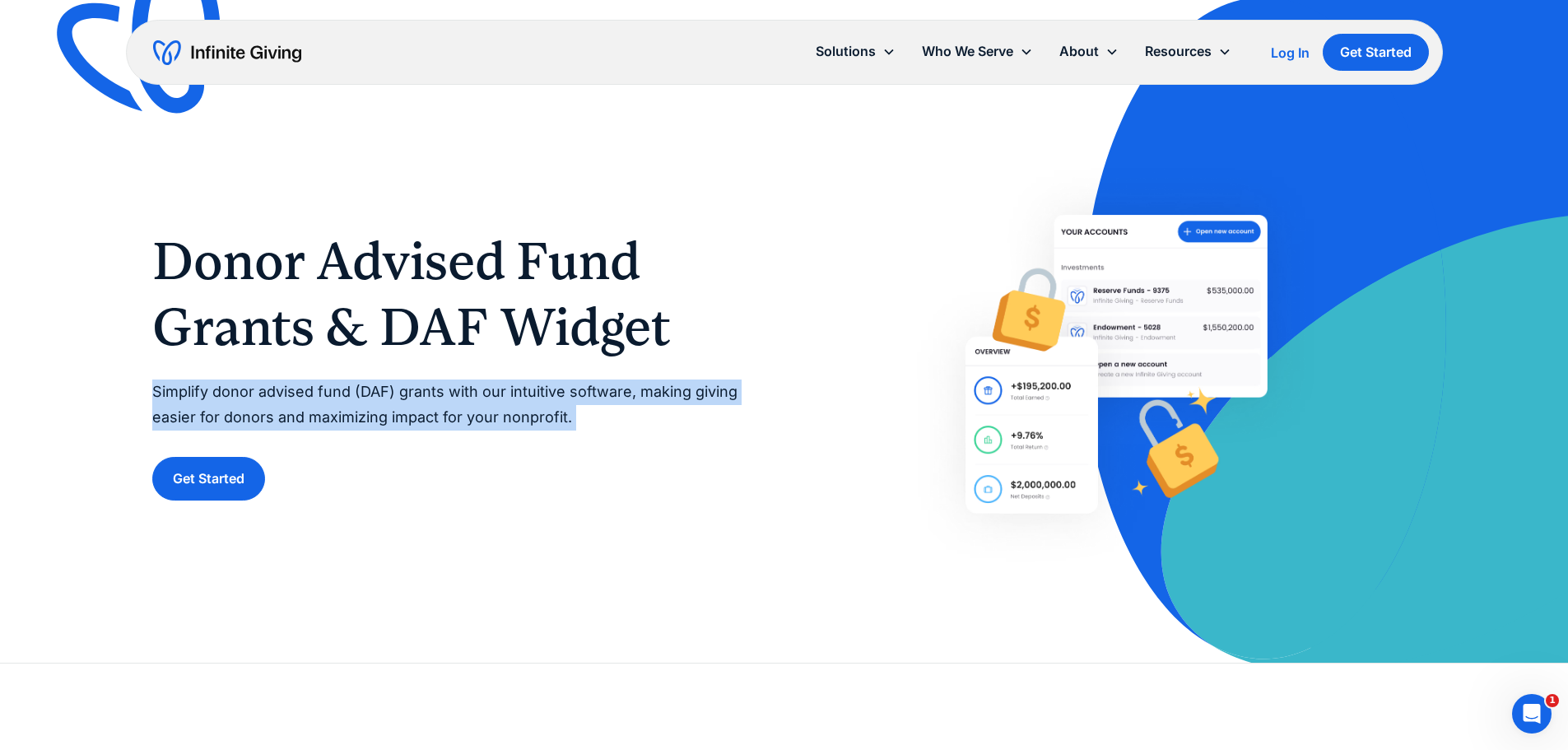
click at [475, 416] on p "Simplify donor advised fund (DAF) grants with our intuitive software, making gi…" at bounding box center [452, 404] width 599 height 50
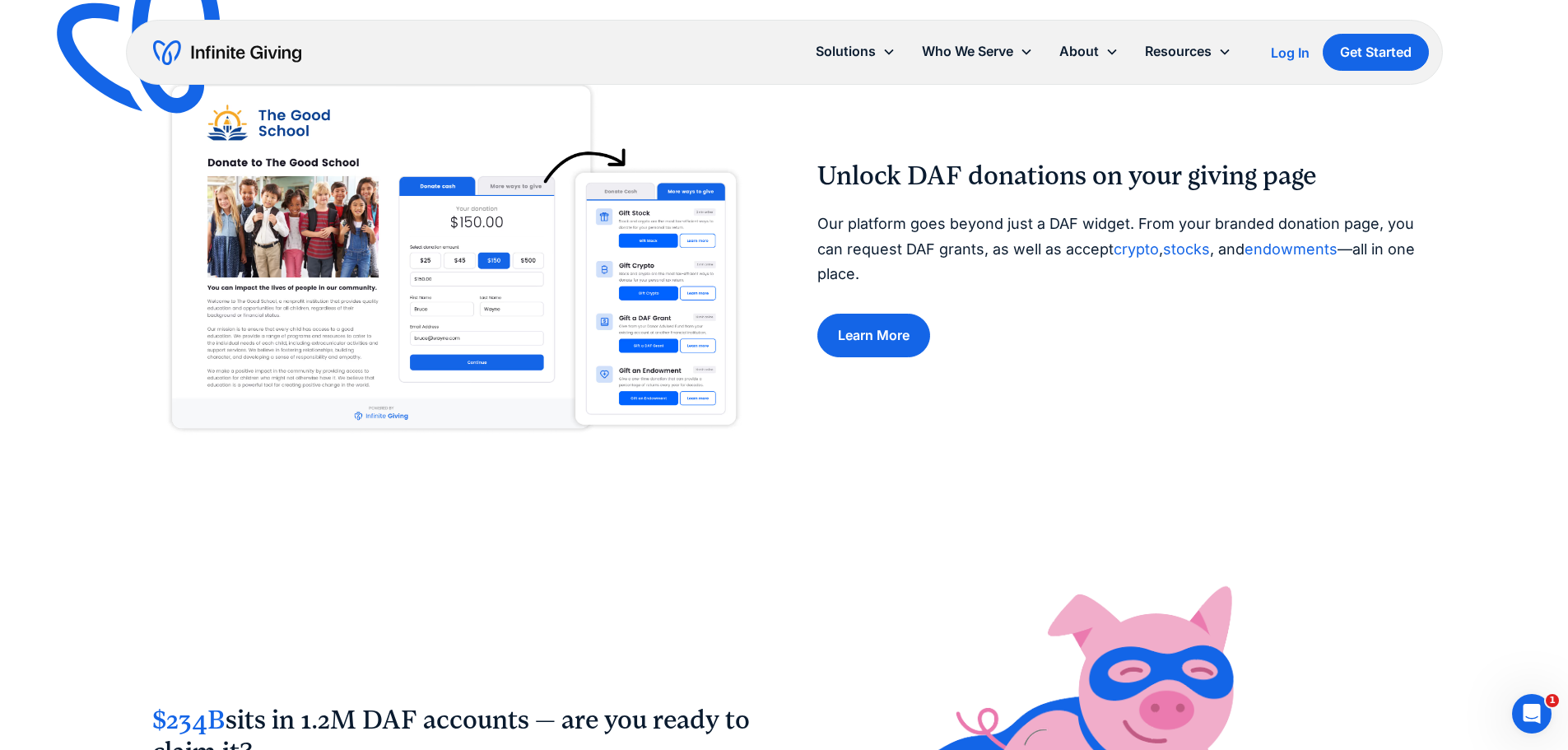
scroll to position [659, 0]
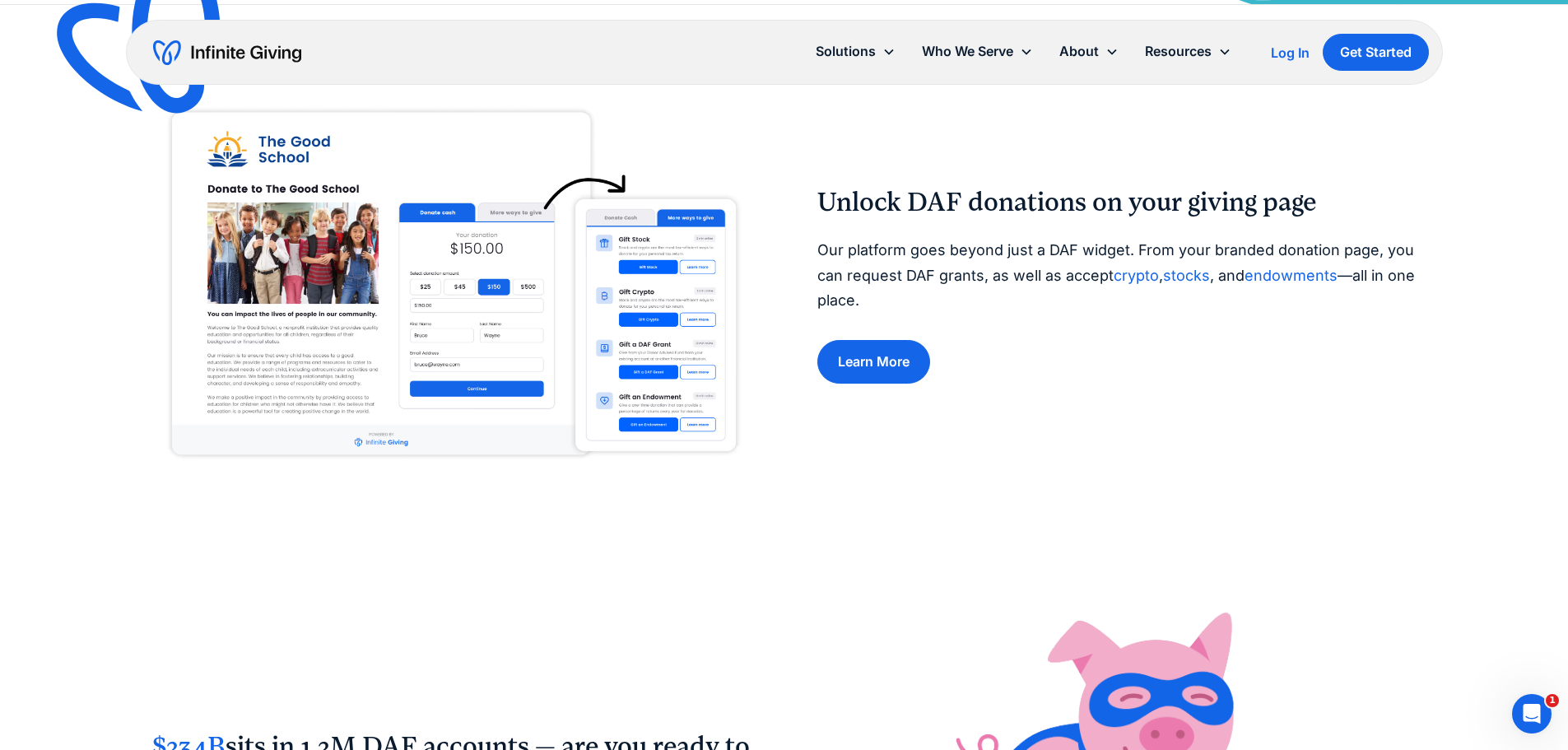
click at [942, 279] on p "Our platform goes beyond just a DAF widget. From your branded donation page, yo…" at bounding box center [1116, 276] width 599 height 76
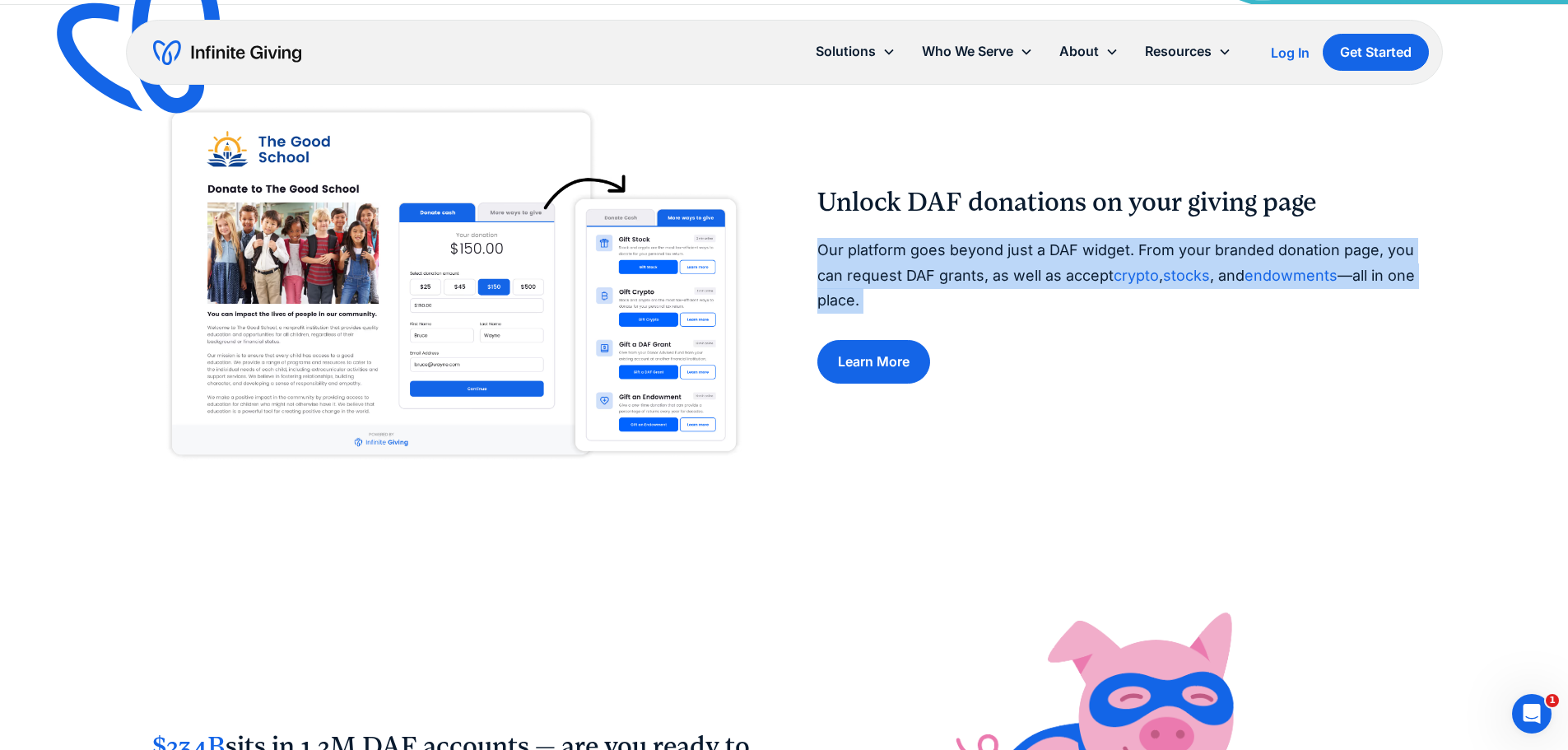
click at [942, 279] on p "Our platform goes beyond just a DAF widget. From your branded donation page, yo…" at bounding box center [1116, 276] width 599 height 76
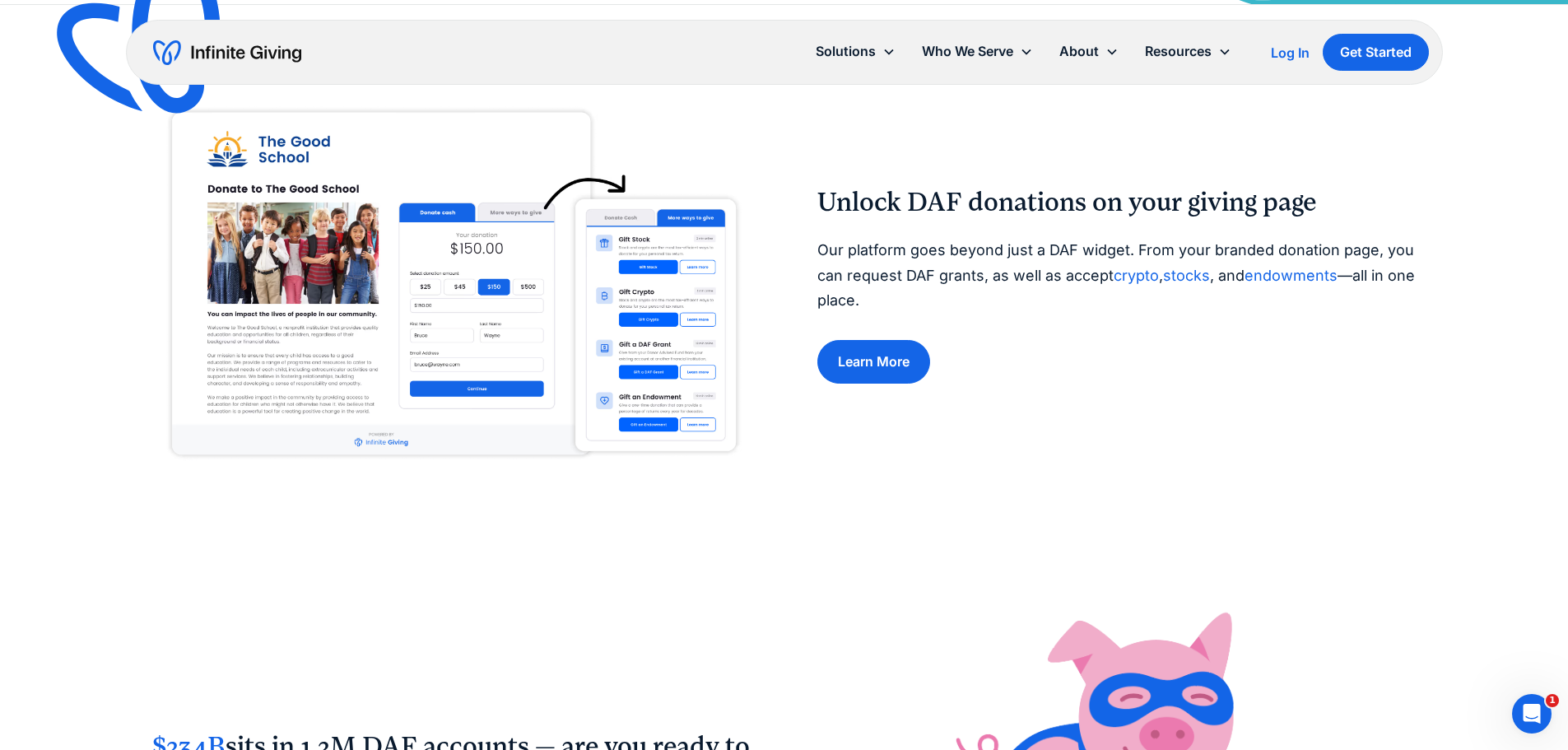
click at [1036, 334] on div "Unlock DAF donations on your giving page Our platform goes beyond just a DAF wi…" at bounding box center [1116, 285] width 599 height 197
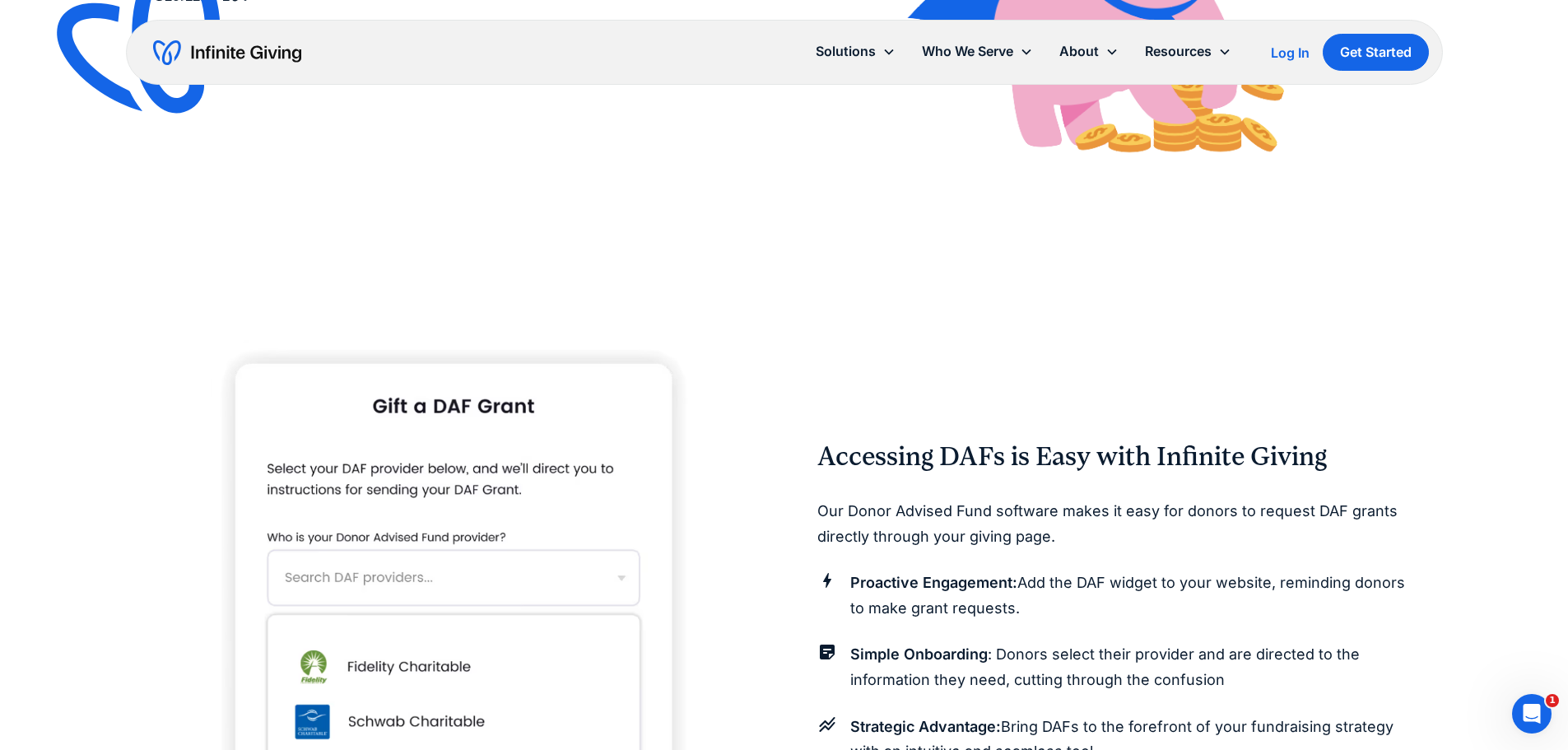
scroll to position [1729, 0]
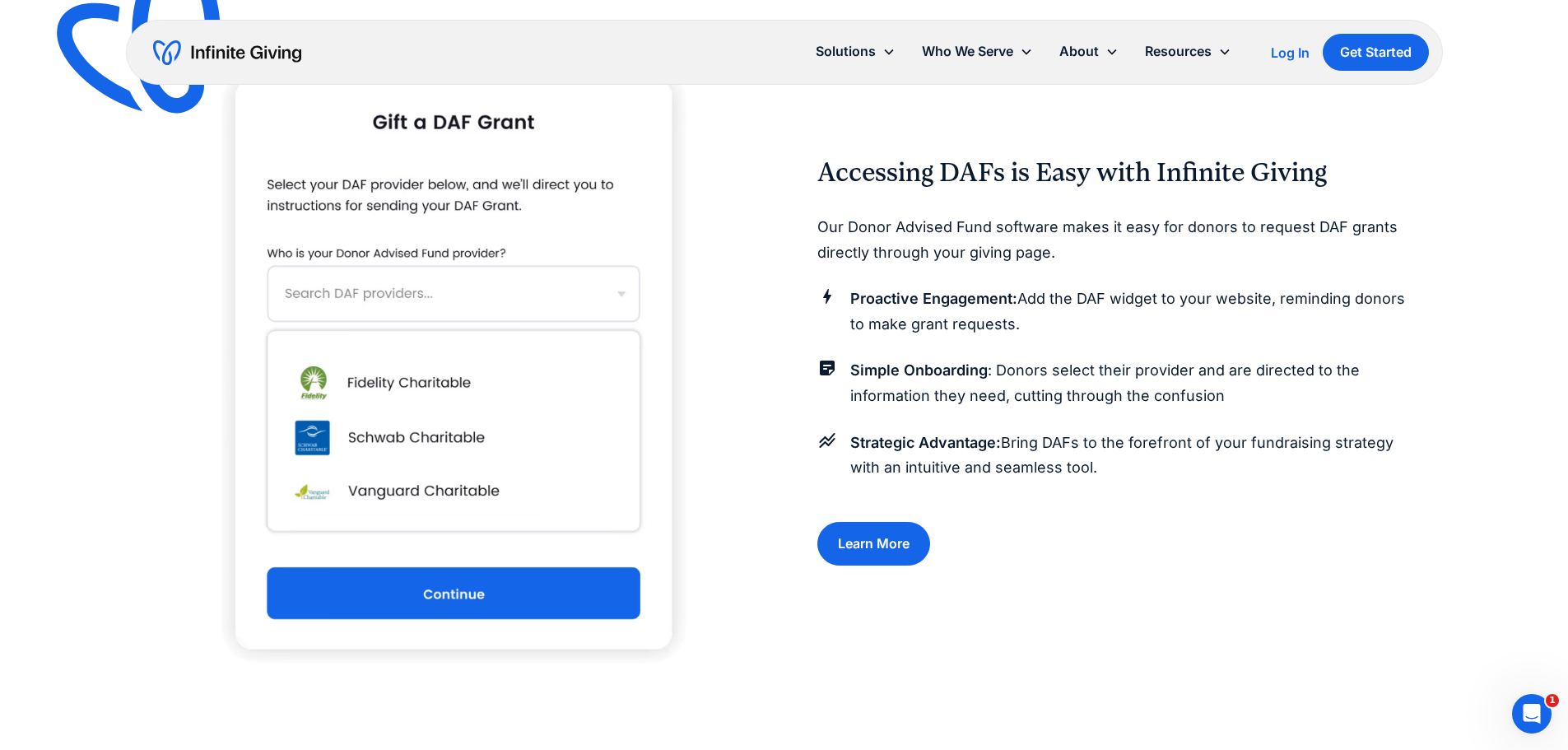
click at [1135, 297] on p "Proactive Engagement: Add the DAF widget to your website, reminding donors to m…" at bounding box center [1133, 312] width 566 height 50
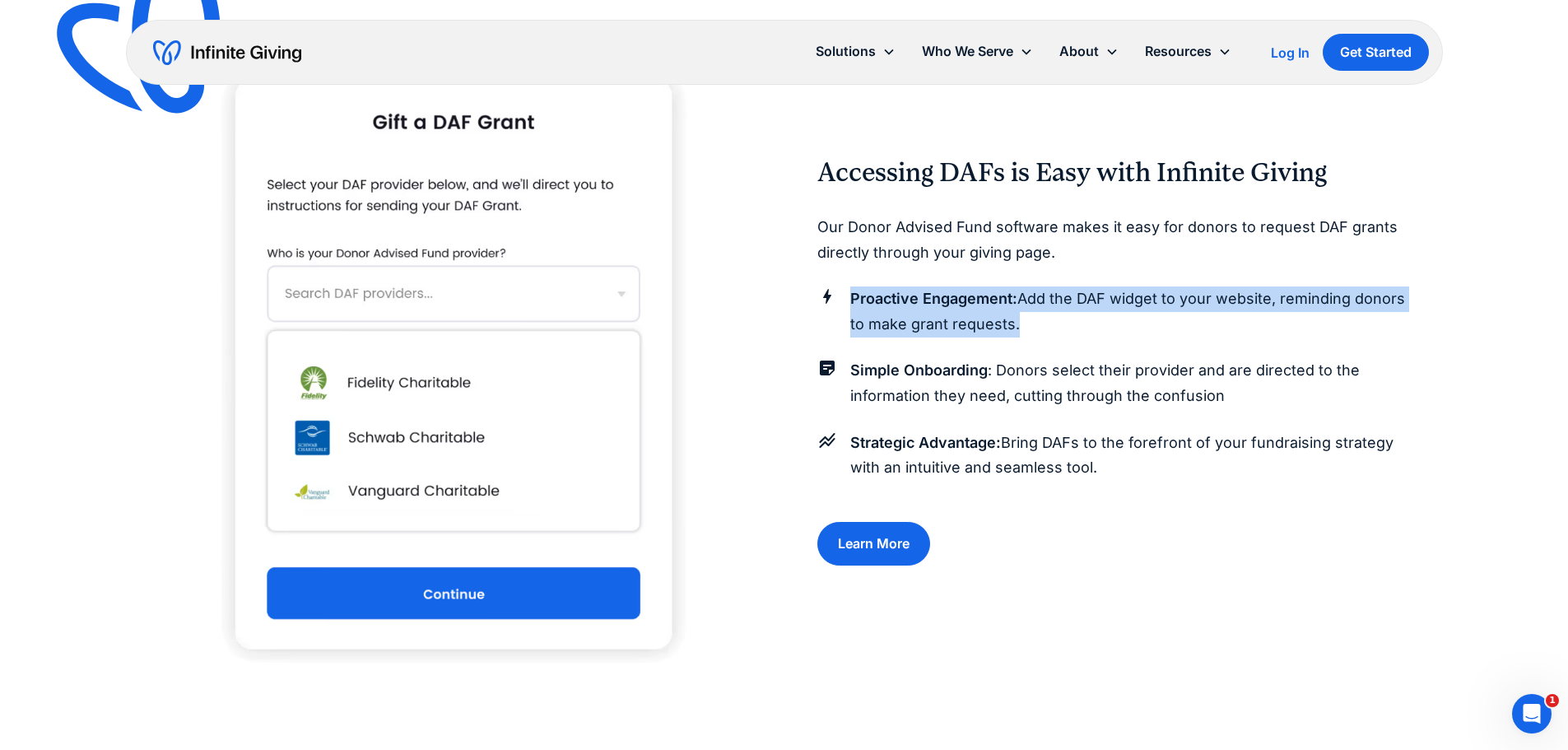
click at [1135, 297] on p "Proactive Engagement: Add the DAF widget to your website, reminding donors to m…" at bounding box center [1133, 312] width 566 height 50
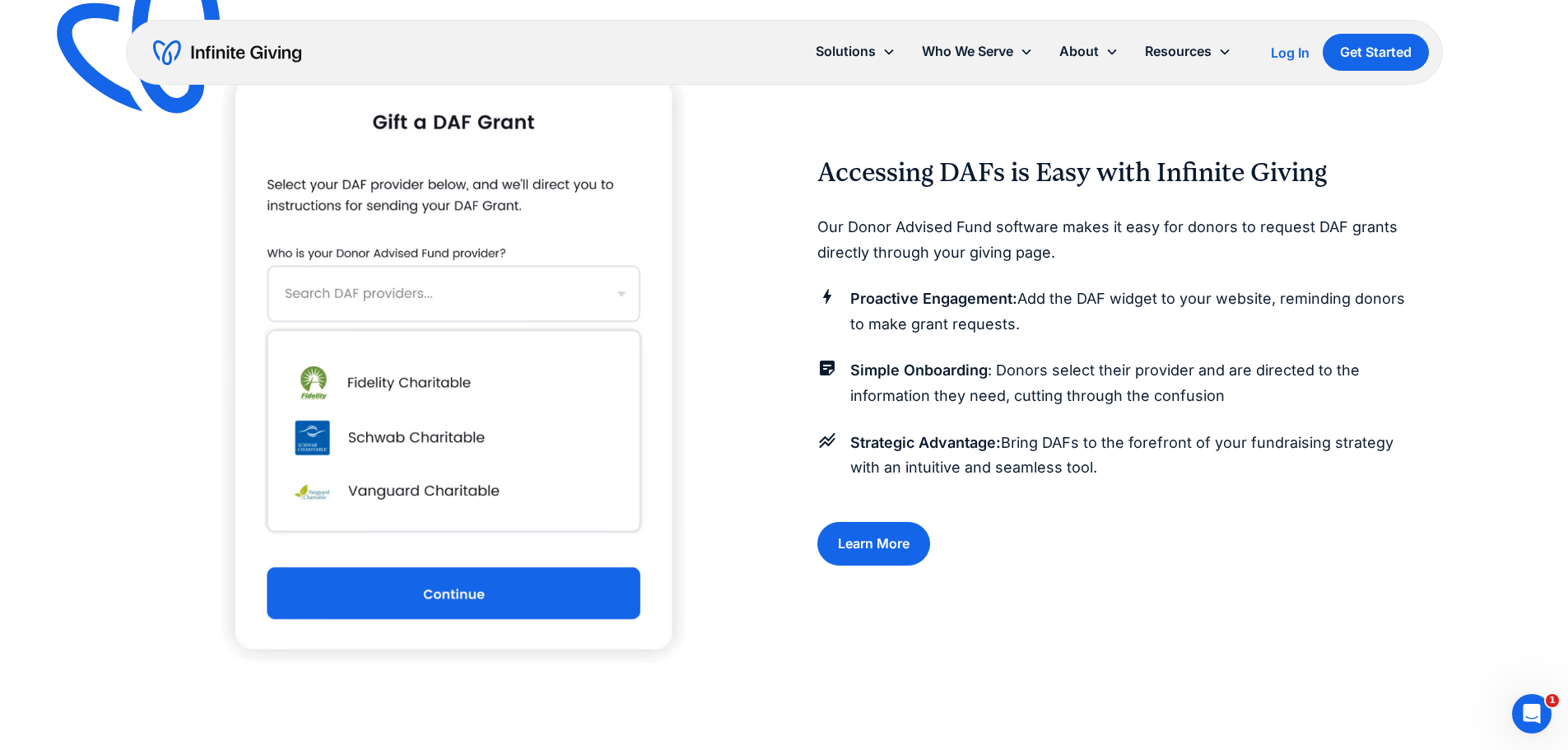
click at [1037, 374] on p "Simple Onboarding : Donors select their provider and are directed to the inform…" at bounding box center [1133, 382] width 566 height 50
click at [1053, 372] on p "Simple Onboarding : Donors select their provider and are directed to the inform…" at bounding box center [1133, 382] width 566 height 50
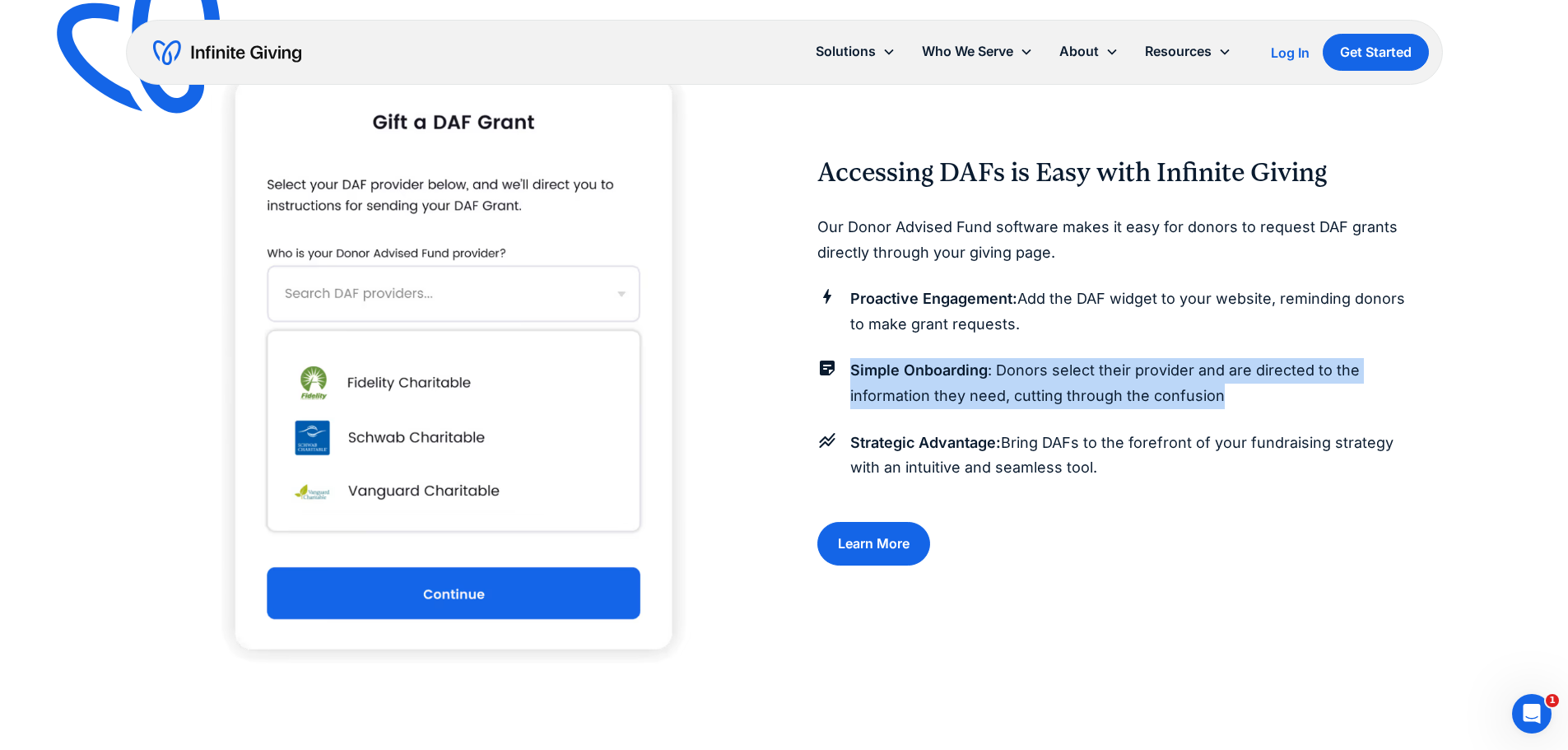
click at [1053, 372] on p "Simple Onboarding : Donors select their provider and are directed to the inform…" at bounding box center [1133, 382] width 566 height 50
click at [1052, 373] on p "Simple Onboarding : Donors select their provider and are directed to the inform…" at bounding box center [1133, 382] width 566 height 50
click at [1073, 370] on p "Simple Onboarding : Donors select their provider and are directed to the inform…" at bounding box center [1133, 382] width 566 height 50
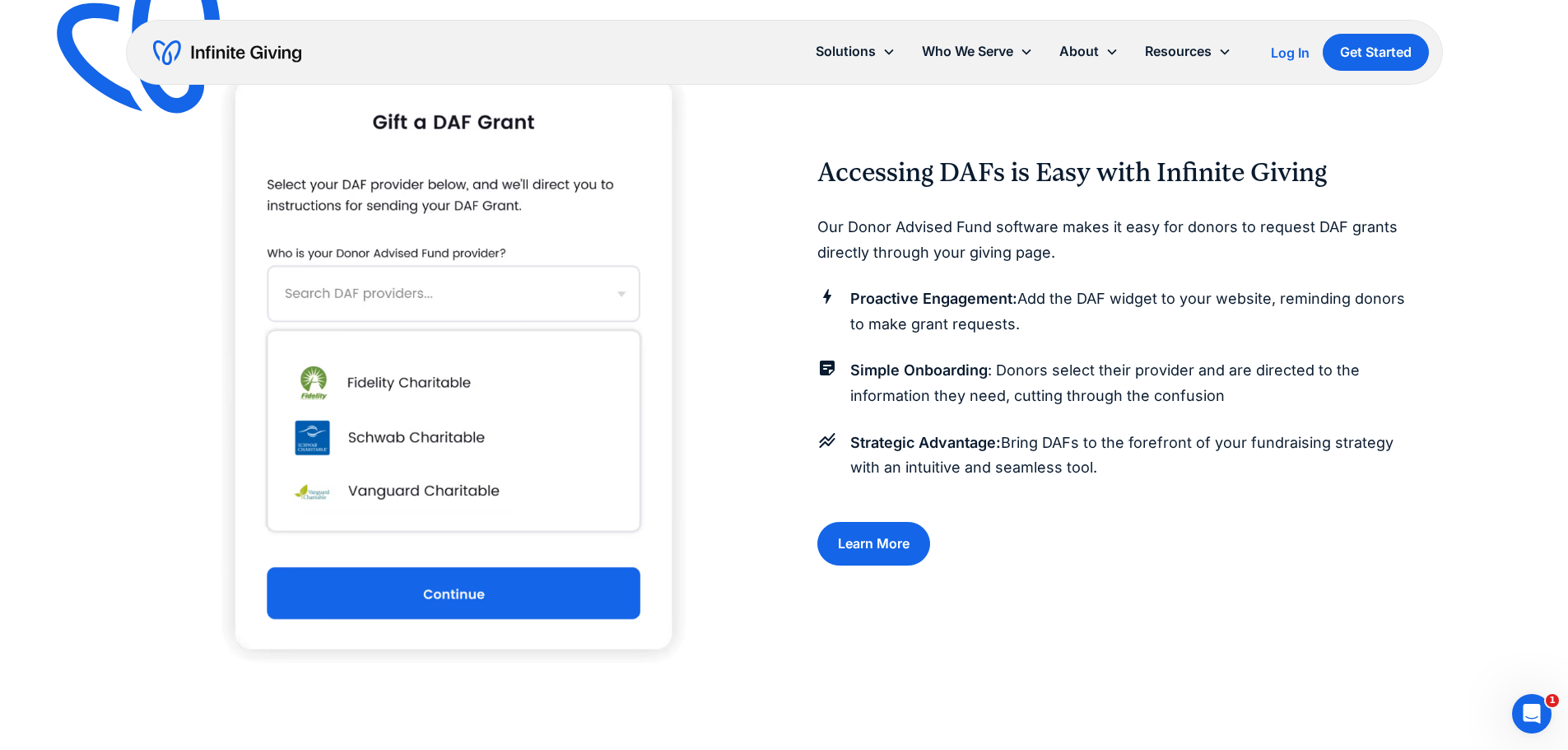
click at [1088, 376] on p "Simple Onboarding : Donors select their provider and are directed to the inform…" at bounding box center [1133, 382] width 566 height 50
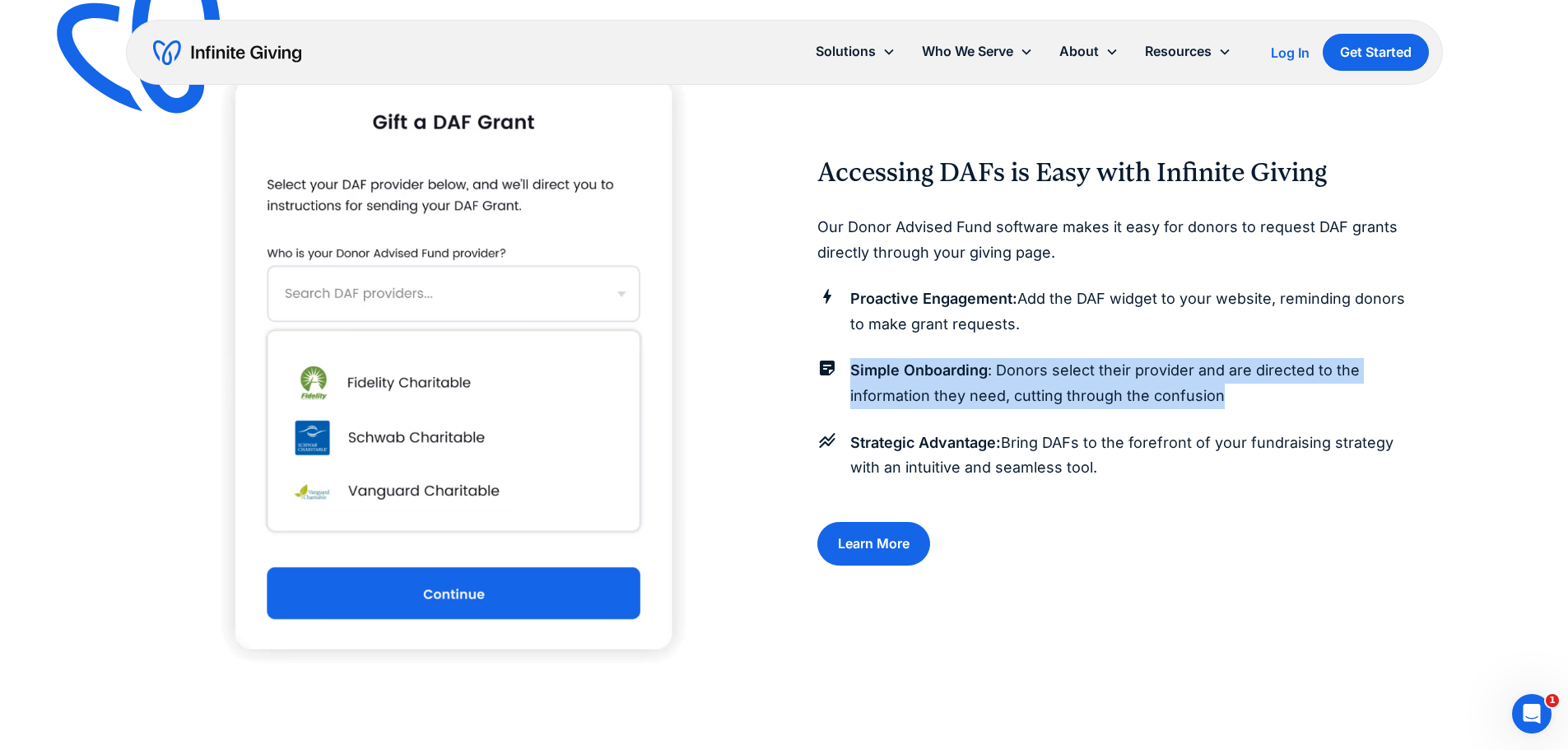
click at [1088, 376] on p "Simple Onboarding : Donors select their provider and are directed to the inform…" at bounding box center [1133, 382] width 566 height 50
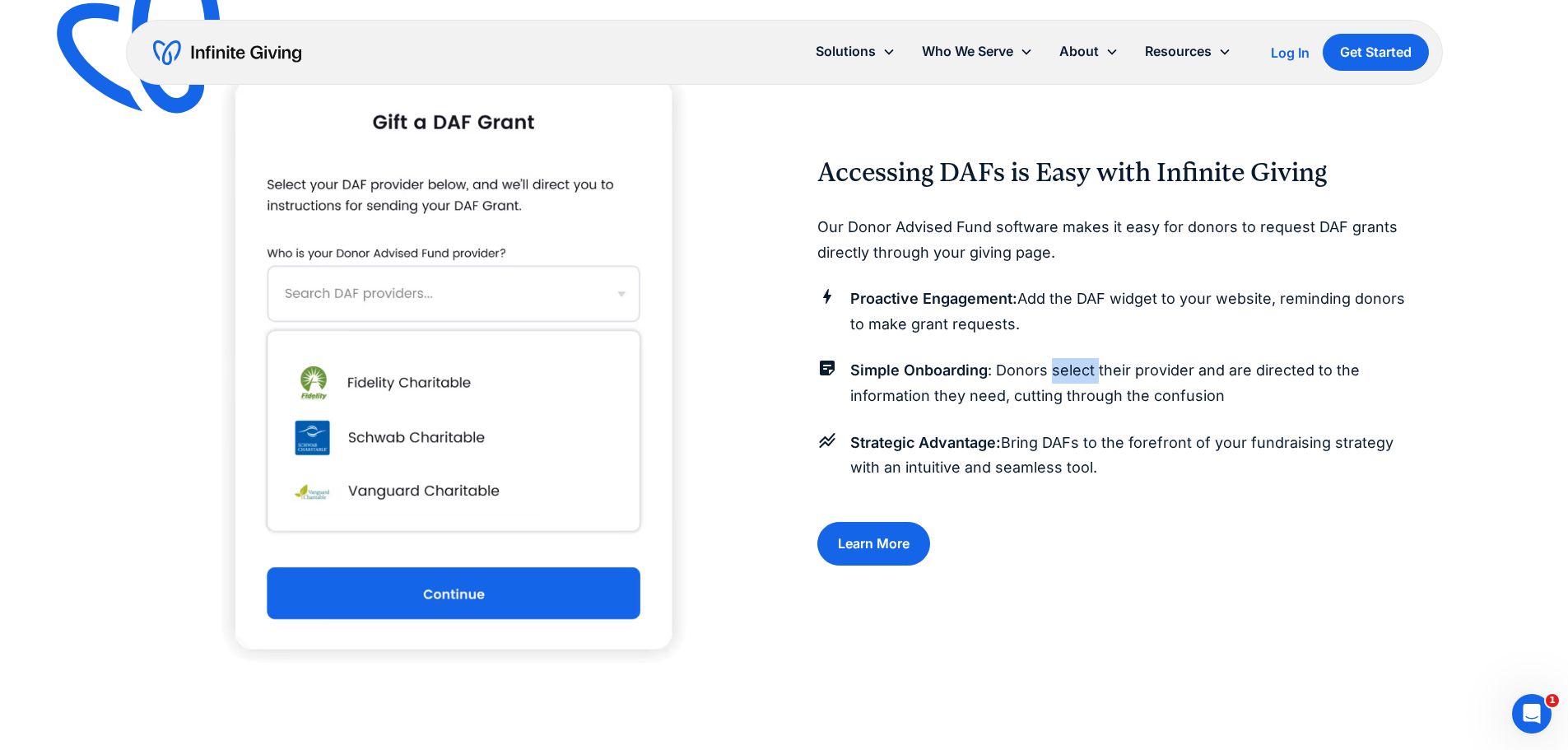
click at [1088, 376] on p "Simple Onboarding : Donors select their provider and are directed to the inform…" at bounding box center [1133, 382] width 566 height 50
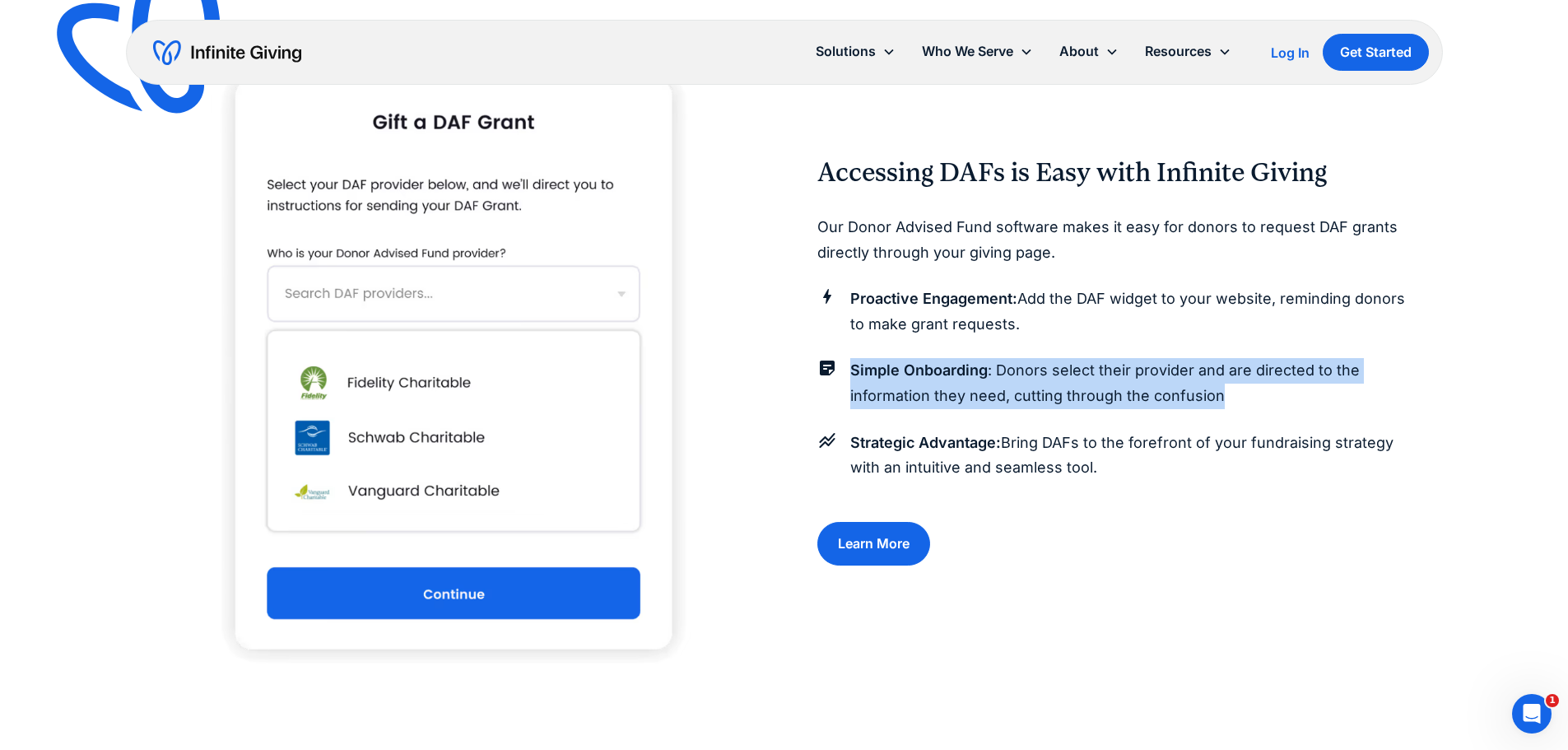
click at [1088, 376] on p "Simple Onboarding : Donors select their provider and are directed to the inform…" at bounding box center [1133, 382] width 566 height 50
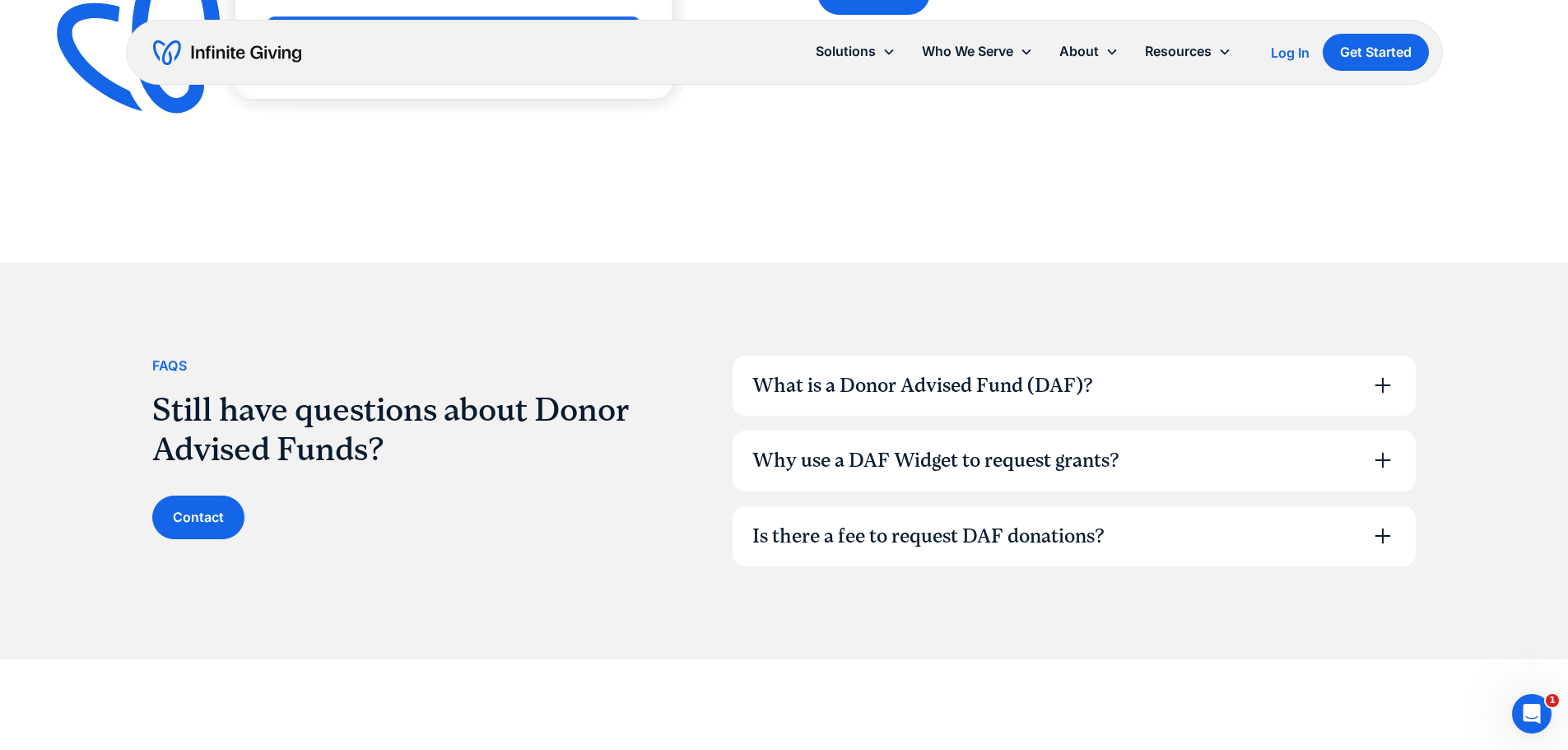
scroll to position [2305, 0]
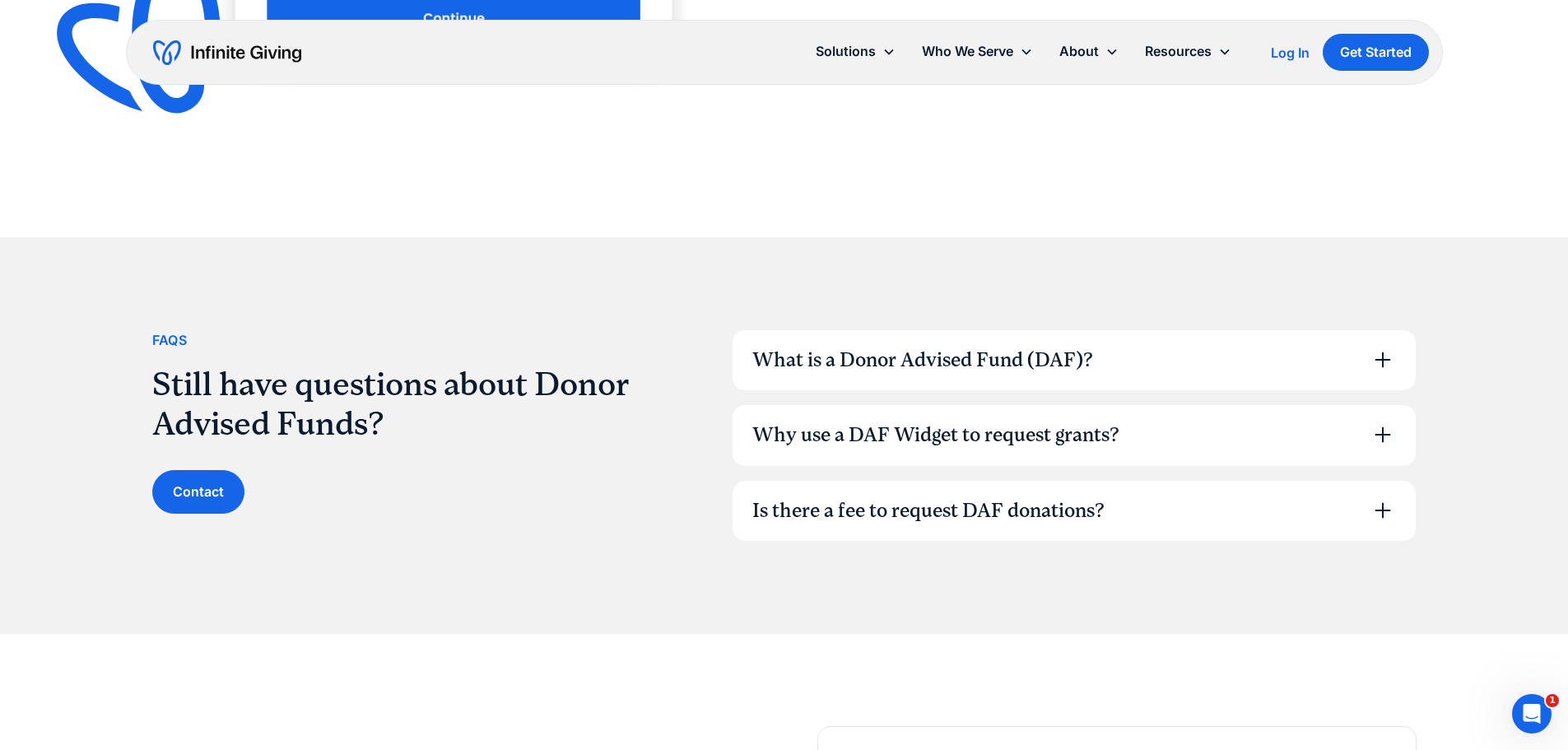
click at [1149, 434] on div "Why use a DAF Widget to request grants?" at bounding box center [1074, 435] width 683 height 61
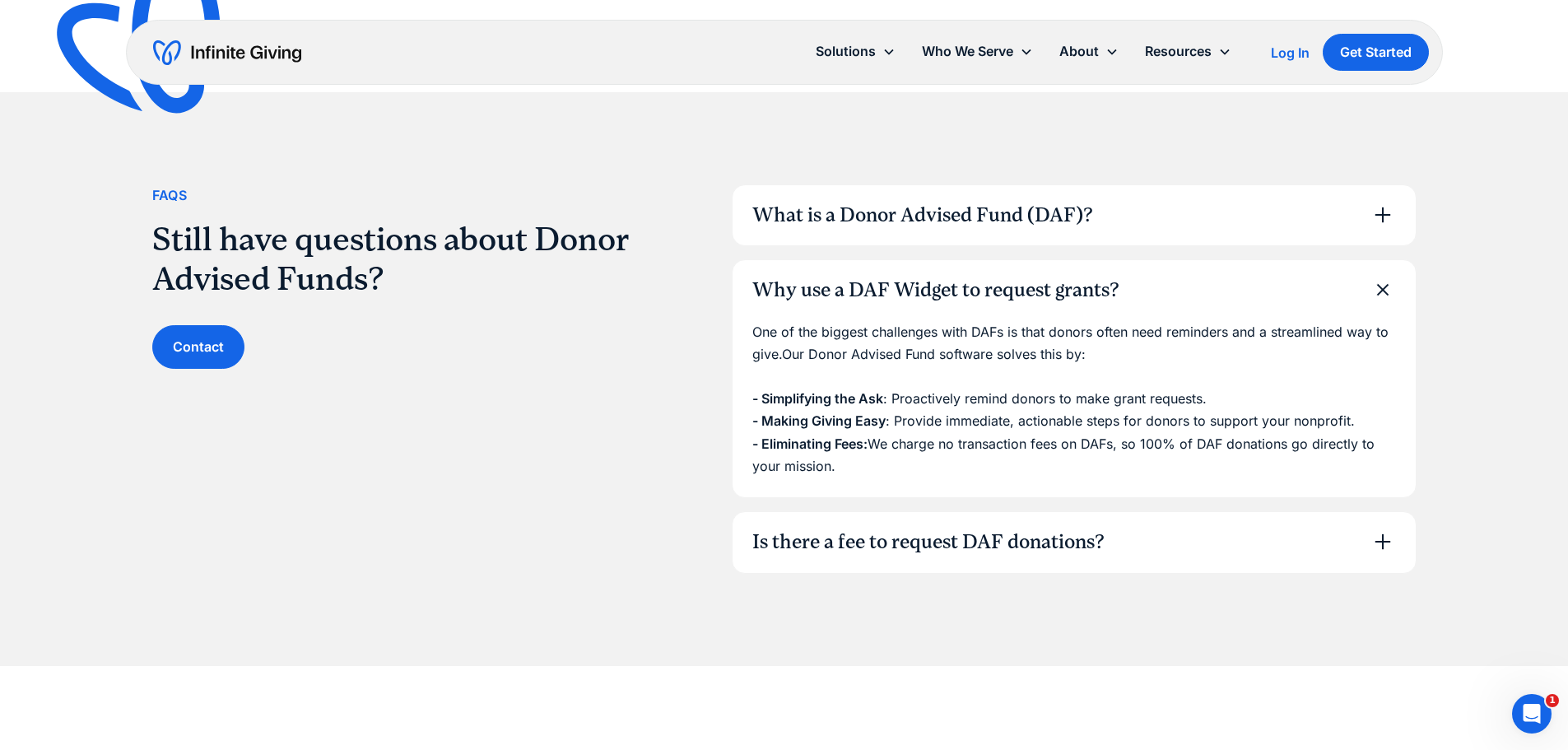
scroll to position [2469, 0]
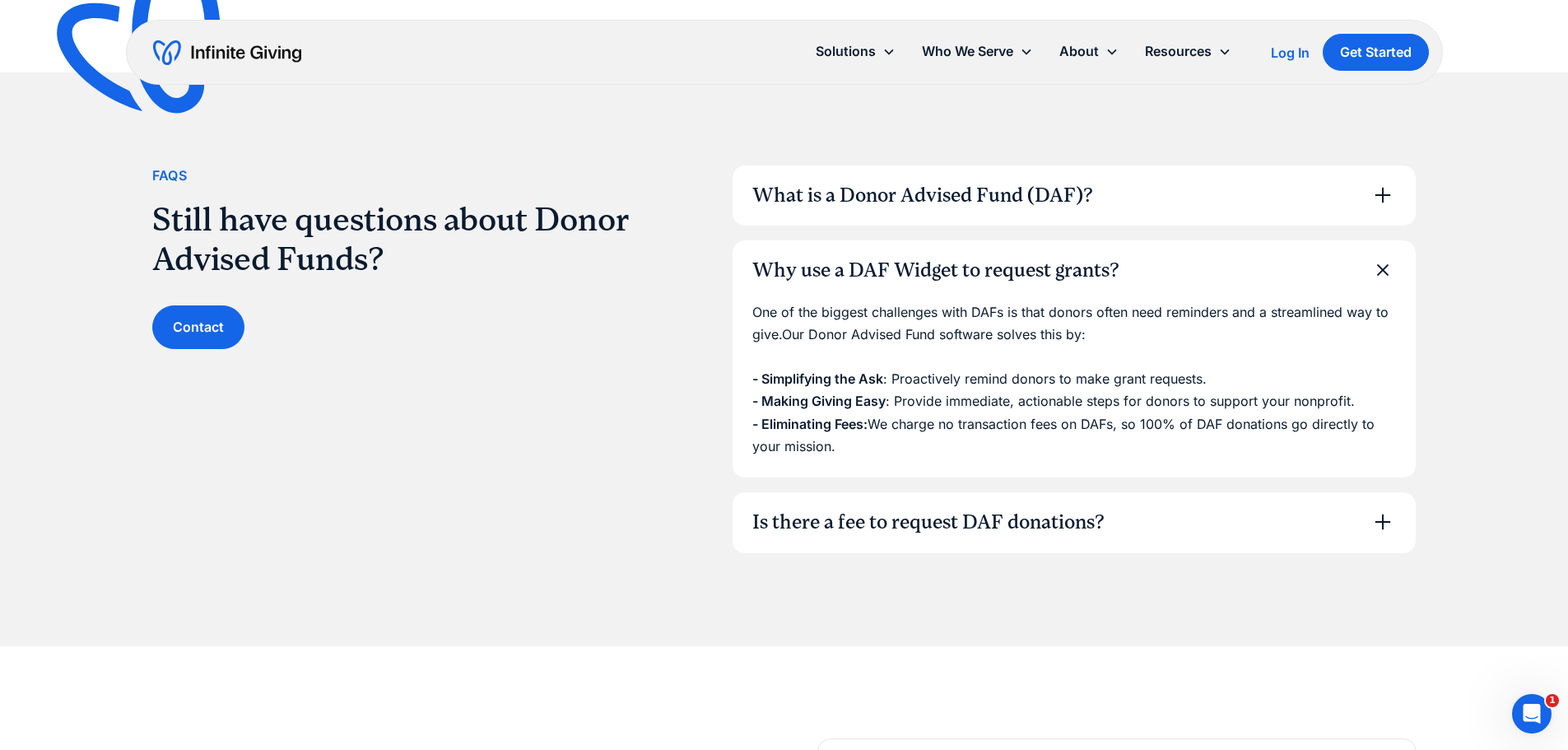
click at [1058, 513] on div "Is there a fee to request DAF donations?" at bounding box center [928, 523] width 352 height 28
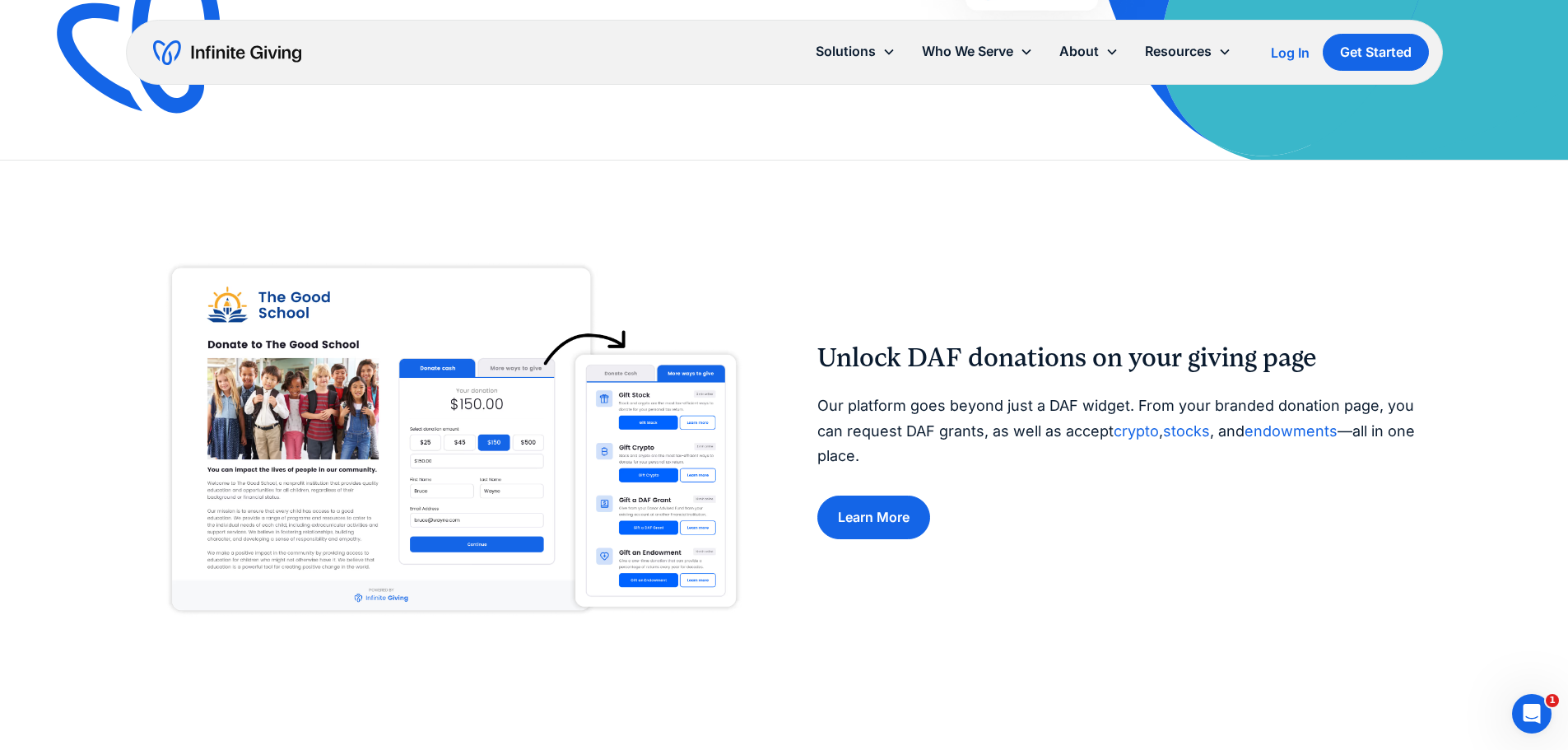
scroll to position [494, 0]
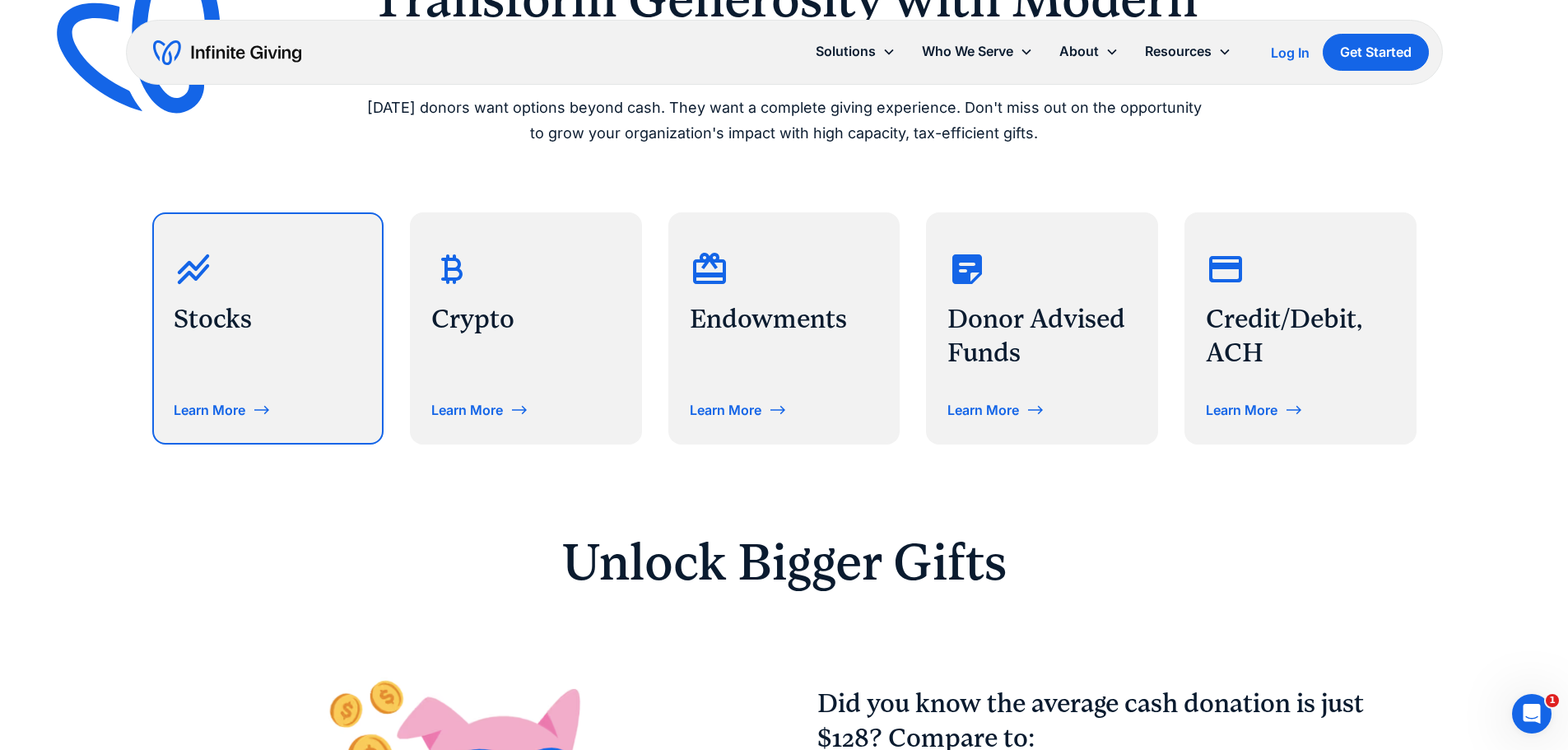
click at [290, 302] on h3 "Stocks" at bounding box center [269, 320] width 190 height 35
